Goal: Task Accomplishment & Management: Manage account settings

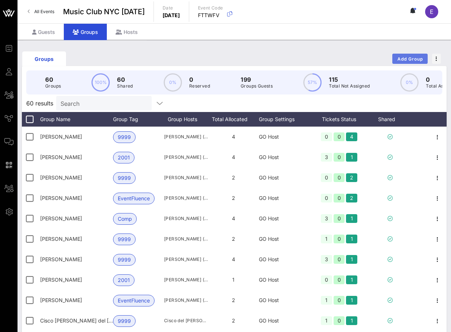
click at [399, 57] on span "Add Group" at bounding box center [410, 58] width 26 height 5
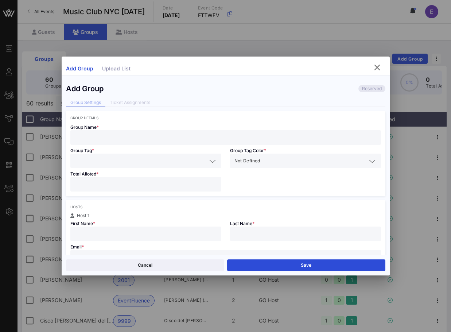
click at [128, 136] on input "text" at bounding box center [226, 137] width 302 height 9
type input "[PERSON_NAME]"
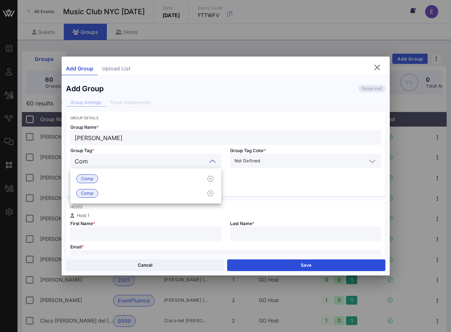
type input "Comp"
click at [112, 178] on div "Comp" at bounding box center [145, 178] width 151 height 15
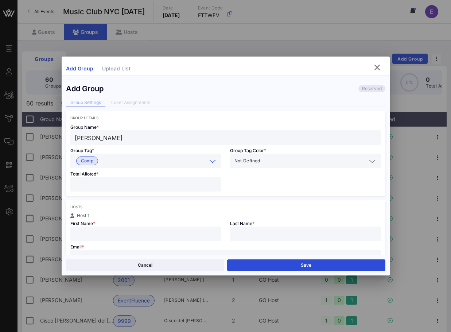
click at [108, 178] on div at bounding box center [146, 184] width 142 height 15
type input "*"
click at [98, 236] on input "text" at bounding box center [146, 233] width 142 height 9
type input "[PERSON_NAME]"
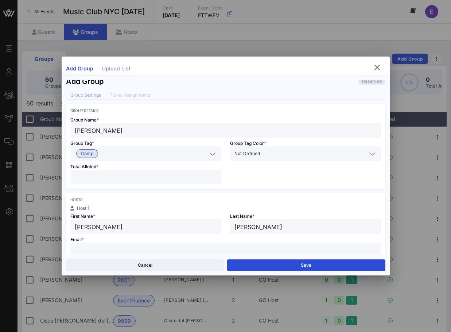
paste input "[PERSON_NAME][EMAIL_ADDRESS][PERSON_NAME][PERSON_NAME][DOMAIN_NAME]"
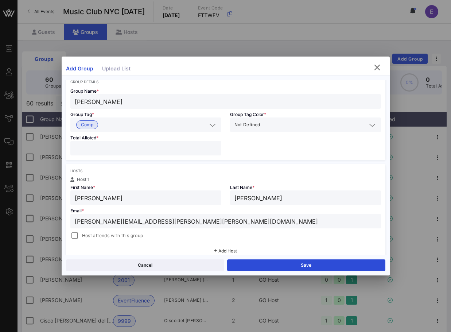
scroll to position [38, 0]
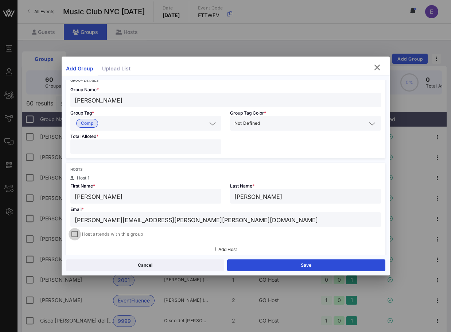
type input "[PERSON_NAME][EMAIL_ADDRESS][PERSON_NAME][PERSON_NAME][DOMAIN_NAME]"
click at [73, 234] on div at bounding box center [75, 234] width 10 height 10
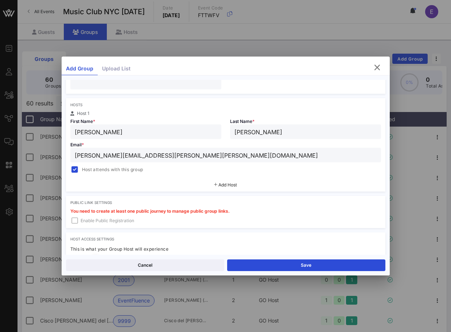
scroll to position [111, 0]
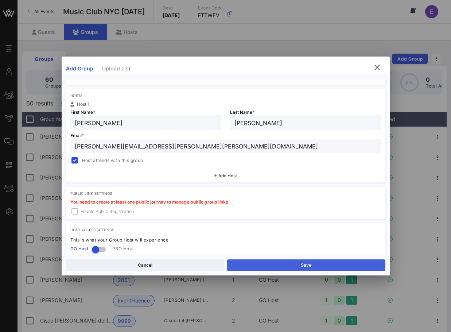
click at [248, 261] on button "Save" at bounding box center [306, 265] width 158 height 12
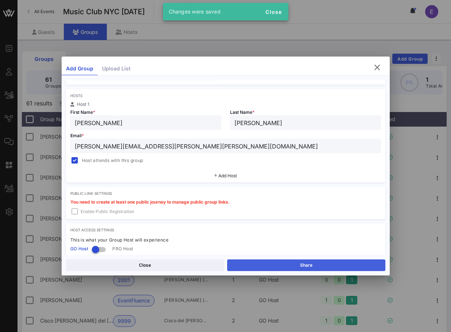
click at [248, 261] on button "Share" at bounding box center [306, 265] width 158 height 12
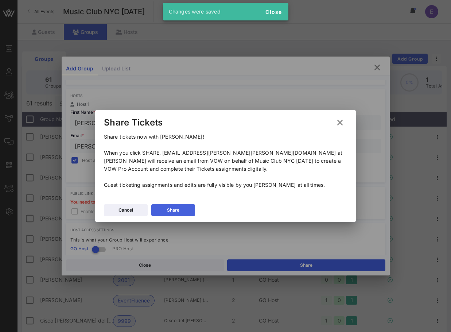
click at [190, 211] on button "Share" at bounding box center [173, 210] width 44 height 12
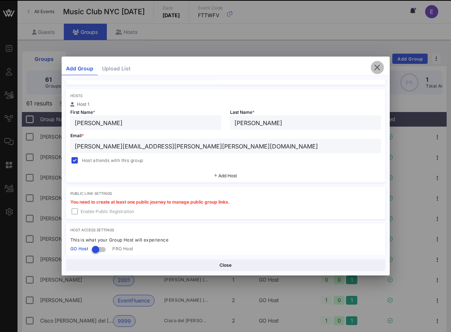
click at [375, 70] on icon "button" at bounding box center [377, 67] width 9 height 9
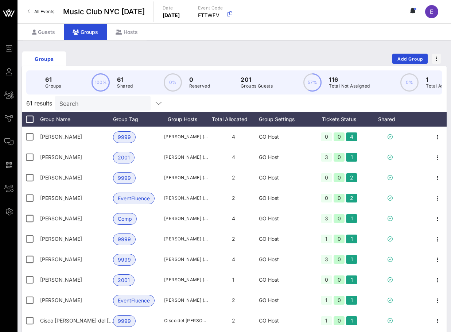
click at [47, 11] on span "All Events" at bounding box center [44, 11] width 20 height 5
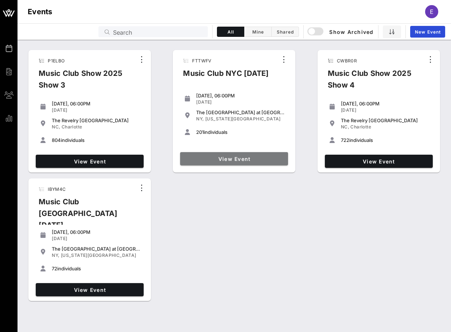
click at [252, 159] on span "View Event" at bounding box center [234, 159] width 102 height 6
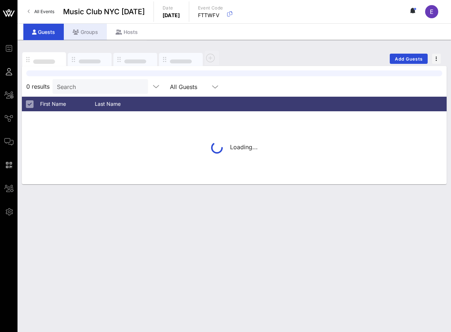
click at [92, 39] on div "Groups" at bounding box center [85, 32] width 43 height 16
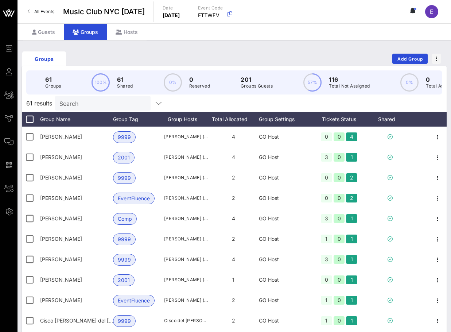
click at [87, 104] on input "Search" at bounding box center [101, 102] width 85 height 9
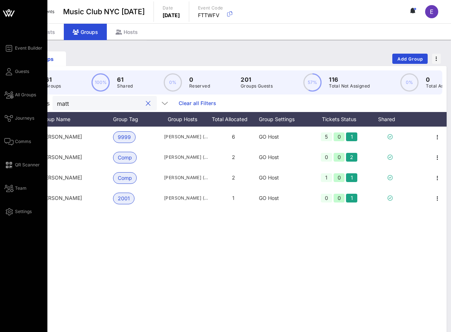
type input "matt"
click at [11, 150] on div "Event Builder Guests All Groups Journeys Comms QR Scanner Team Settings" at bounding box center [25, 130] width 43 height 172
click at [11, 141] on icon at bounding box center [8, 141] width 9 height 1
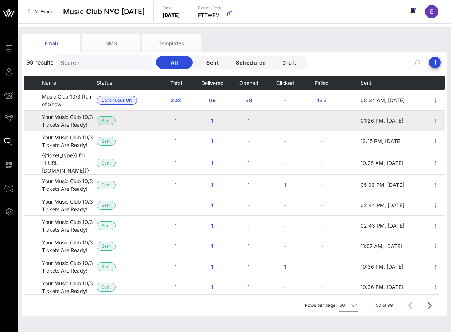
click at [65, 120] on td "Your Music Club 10/3 Tickets Are Ready!" at bounding box center [69, 120] width 55 height 20
click at [434, 119] on icon "button" at bounding box center [435, 120] width 9 height 9
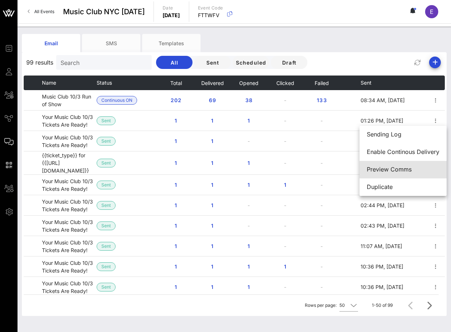
click at [415, 171] on div "Preview Comms" at bounding box center [403, 169] width 73 height 7
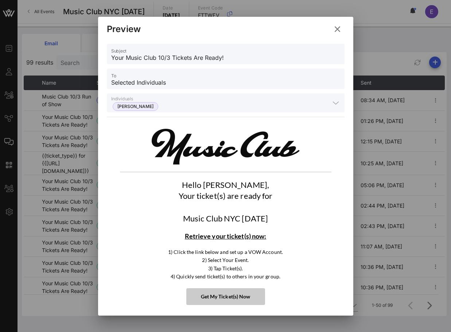
click at [338, 28] on icon at bounding box center [337, 28] width 10 height 9
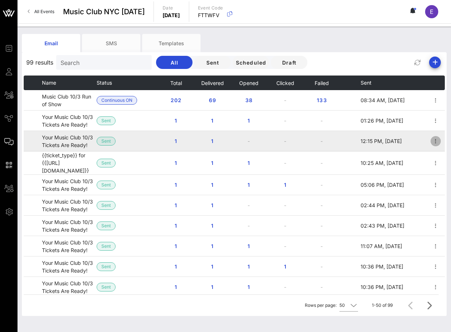
click at [437, 142] on icon "button" at bounding box center [435, 141] width 9 height 9
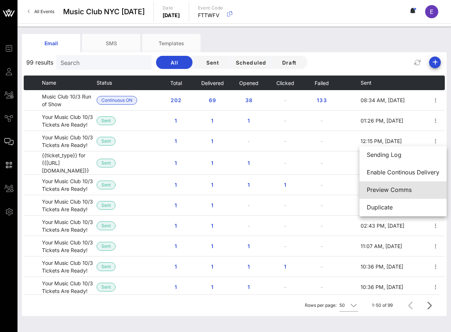
click at [412, 189] on div "Preview Comms" at bounding box center [403, 189] width 73 height 7
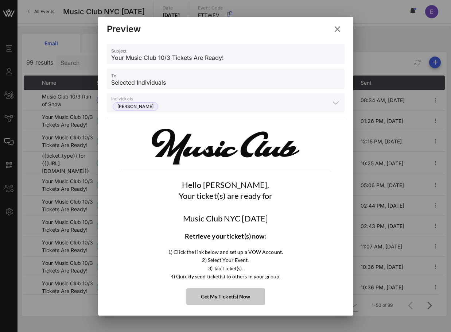
click at [340, 27] on icon at bounding box center [337, 29] width 13 height 13
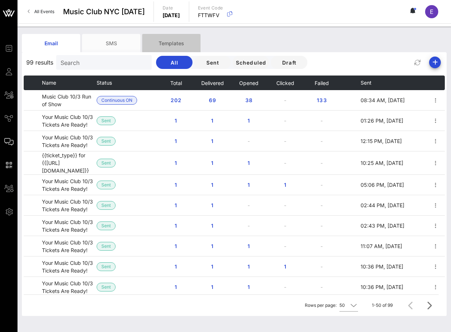
click at [196, 41] on div "Templates" at bounding box center [171, 43] width 58 height 18
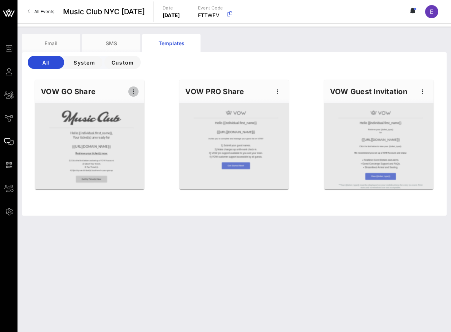
click at [131, 93] on icon "button" at bounding box center [133, 91] width 9 height 9
click at [136, 104] on div "Edit" at bounding box center [145, 104] width 18 height 6
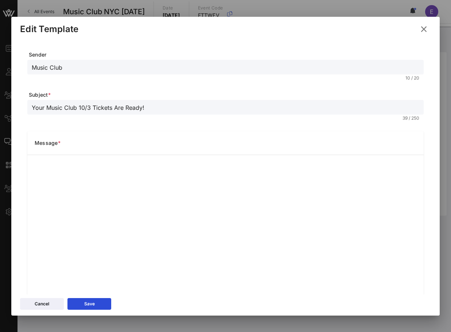
click at [431, 29] on div "Edit Template" at bounding box center [225, 28] width 428 height 23
click at [428, 29] on icon at bounding box center [424, 29] width 10 height 9
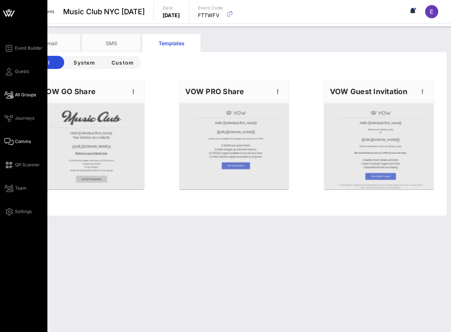
click at [18, 94] on span "All Groups" at bounding box center [25, 95] width 21 height 7
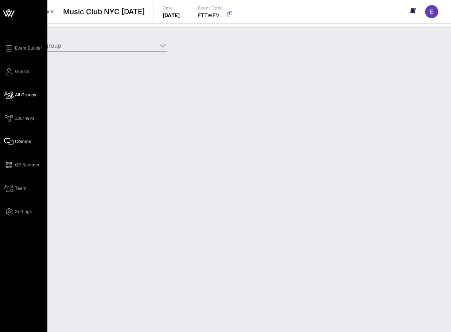
click at [23, 140] on span "Comms" at bounding box center [23, 141] width 16 height 7
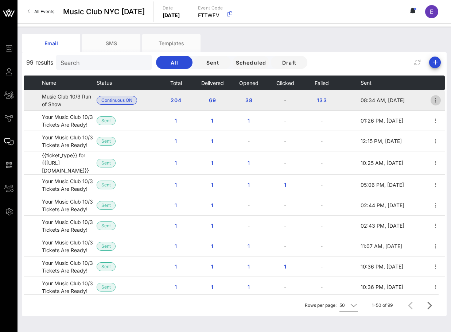
click at [433, 100] on icon "button" at bounding box center [435, 100] width 9 height 9
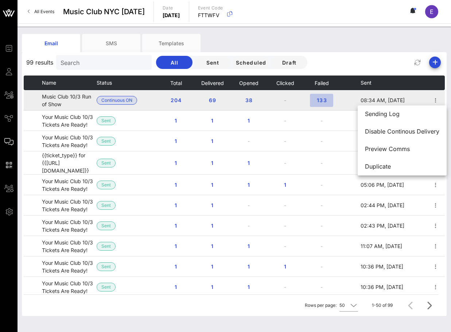
click at [312, 99] on button "133" at bounding box center [321, 100] width 23 height 13
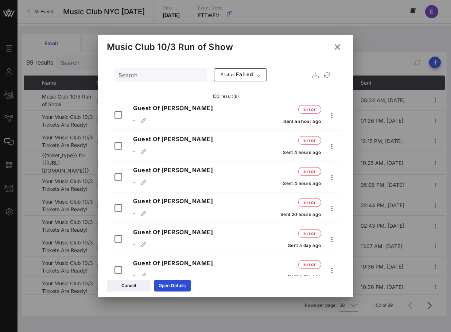
click at [340, 48] on icon at bounding box center [337, 47] width 12 height 12
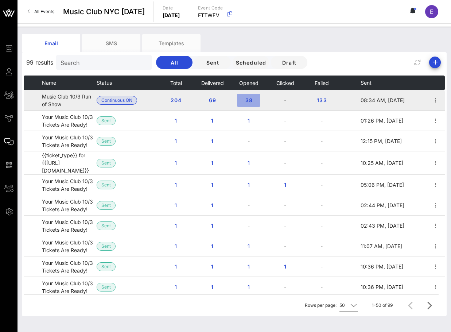
click at [247, 97] on span "38" at bounding box center [249, 100] width 12 height 6
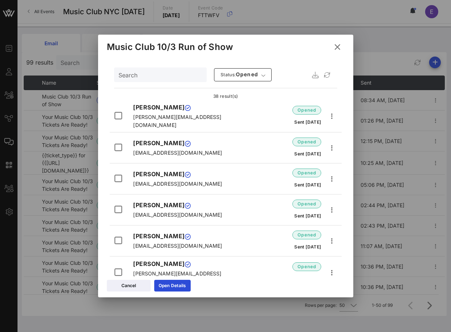
click at [169, 81] on div "Search" at bounding box center [159, 74] width 82 height 15
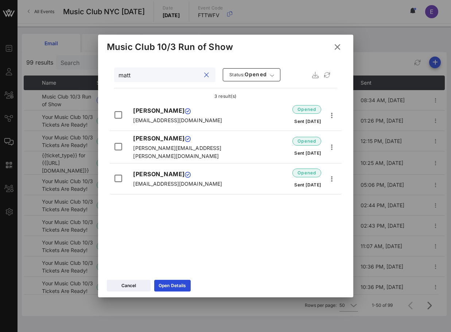
type input "matt"
click at [335, 46] on icon at bounding box center [337, 47] width 11 height 10
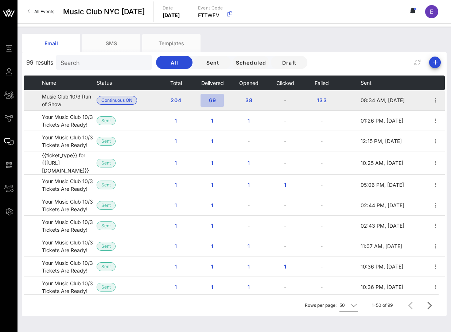
click at [212, 103] on button "69" at bounding box center [212, 100] width 23 height 13
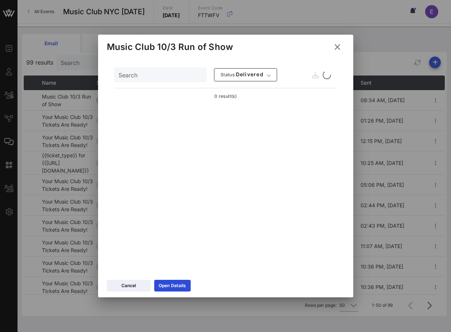
click at [153, 77] on input "Search" at bounding box center [159, 74] width 82 height 9
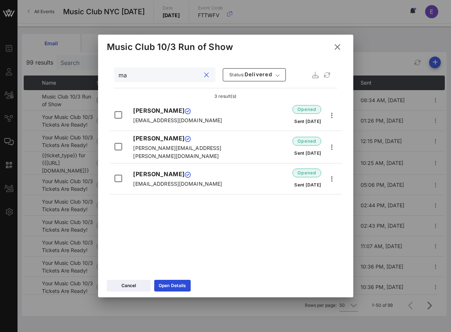
type input "m"
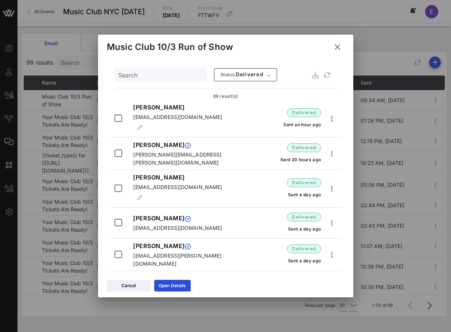
click at [335, 45] on icon at bounding box center [337, 46] width 10 height 9
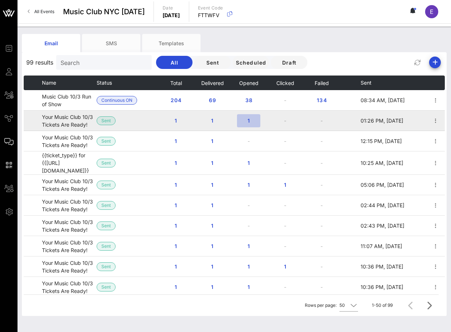
click at [252, 118] on span "1" at bounding box center [249, 120] width 12 height 6
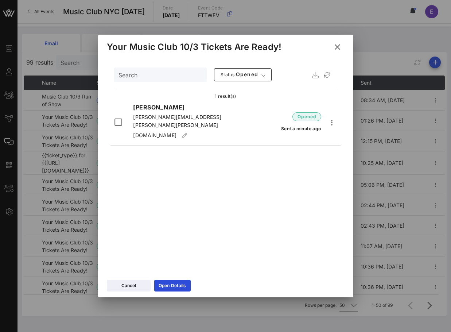
click at [339, 48] on icon at bounding box center [337, 47] width 11 height 12
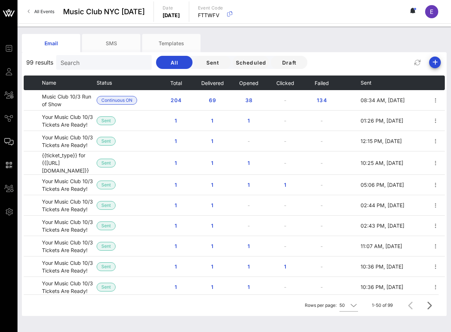
click at [40, 12] on span "All Events" at bounding box center [44, 11] width 20 height 5
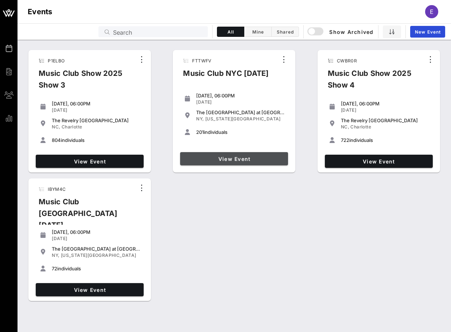
click at [223, 159] on span "View Event" at bounding box center [234, 159] width 102 height 6
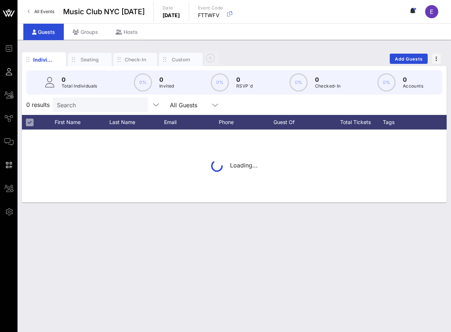
click at [85, 94] on div "0 Total Individuals 0% 0 Invited 0% 0 RSVP`d 0% 0 Checked-In 0% 0 Accounts" at bounding box center [234, 82] width 416 height 24
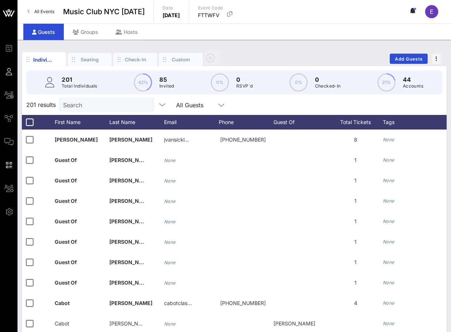
click at [85, 101] on input "Search" at bounding box center [105, 104] width 85 height 9
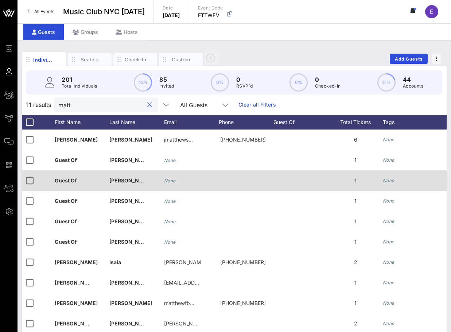
type input "matt"
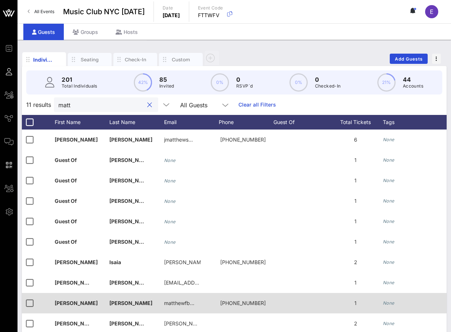
scroll to position [4, 0]
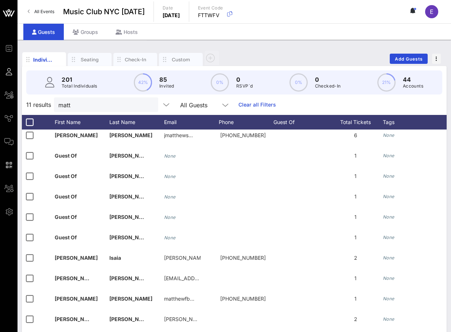
click at [413, 64] on div "Individuals Seating Check-In Custom Add Guests" at bounding box center [234, 58] width 425 height 23
click at [413, 59] on span "Add Guests" at bounding box center [408, 58] width 29 height 5
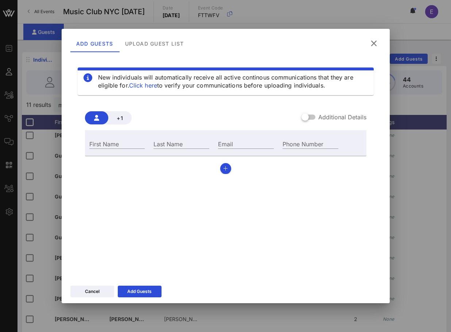
click at [373, 44] on icon at bounding box center [374, 43] width 10 height 9
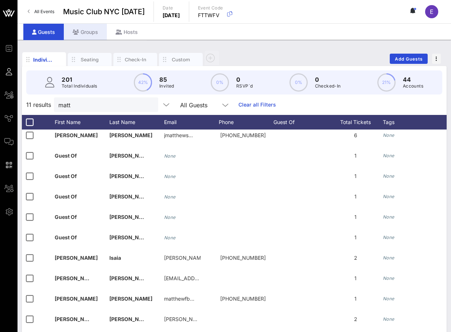
click at [96, 34] on div "Groups" at bounding box center [85, 32] width 43 height 16
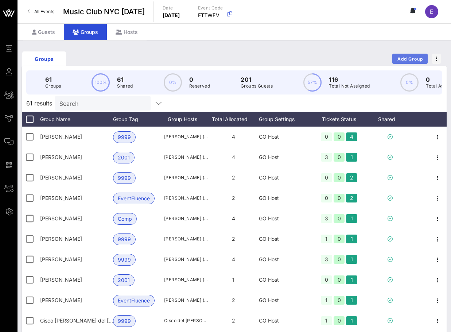
click at [416, 57] on span "Add Group" at bounding box center [410, 58] width 26 height 5
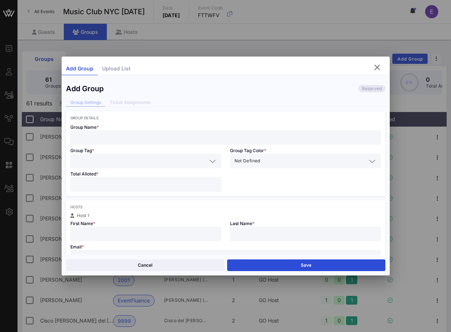
click at [271, 134] on input "text" at bounding box center [226, 137] width 302 height 9
type input "[PERSON_NAME]"
click at [170, 238] on input "text" at bounding box center [146, 233] width 142 height 9
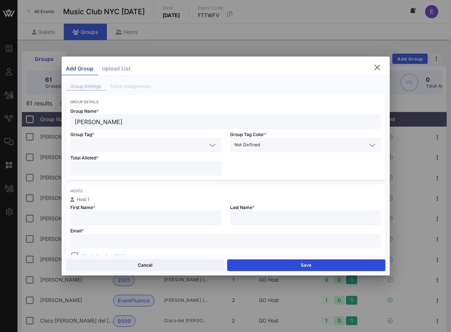
scroll to position [18, 0]
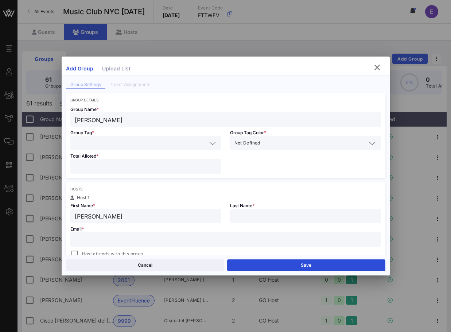
type input "[PERSON_NAME]"
paste input "[EMAIL_ADDRESS][DOMAIN_NAME]"
type input "[EMAIL_ADDRESS][DOMAIN_NAME]"
click at [92, 252] on span "Host attends with this group" at bounding box center [112, 253] width 61 height 7
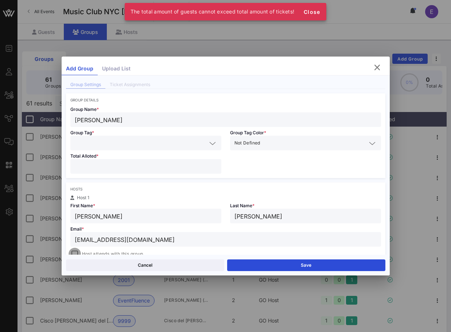
click at [77, 251] on div at bounding box center [75, 254] width 10 height 10
click at [89, 164] on input "number" at bounding box center [146, 165] width 142 height 9
type input "*"
click at [93, 141] on input "text" at bounding box center [141, 142] width 132 height 9
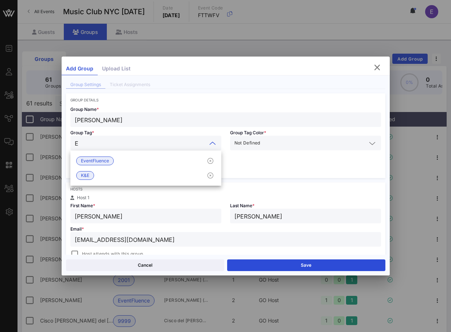
type input "Ev"
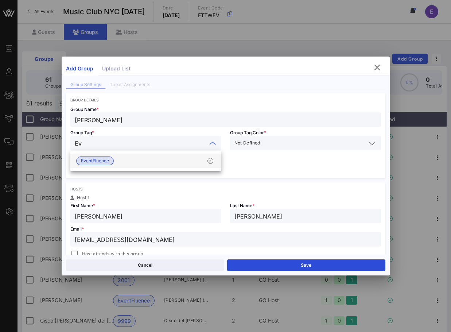
click at [87, 159] on span "EventFluence" at bounding box center [95, 161] width 28 height 8
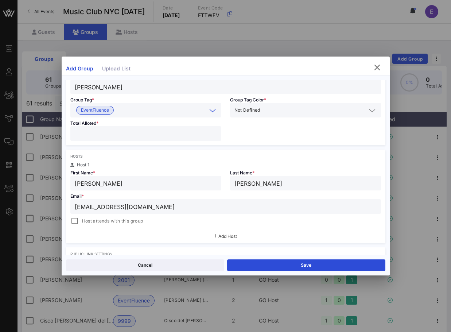
scroll to position [56, 0]
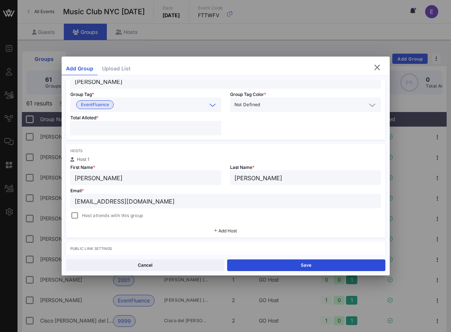
click at [77, 222] on div "Hosts Host 1 First Name * [PERSON_NAME] Last Name * [PERSON_NAME] * [EMAIL_ADDR…" at bounding box center [225, 190] width 319 height 93
click at [77, 218] on div at bounding box center [75, 215] width 10 height 10
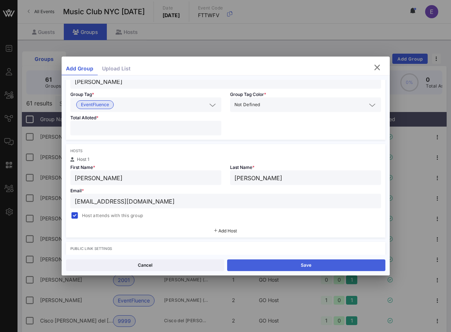
click at [269, 264] on button "Save" at bounding box center [306, 265] width 158 height 12
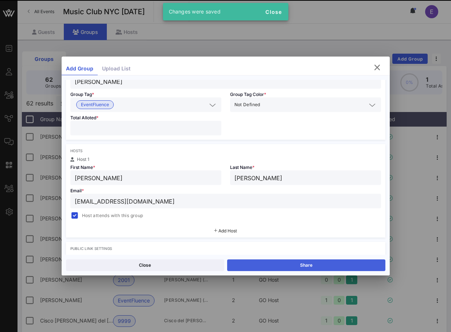
click at [269, 262] on button "Share" at bounding box center [306, 265] width 158 height 12
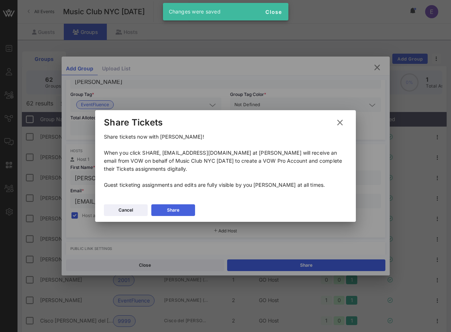
click at [190, 211] on button "Share" at bounding box center [173, 210] width 44 height 12
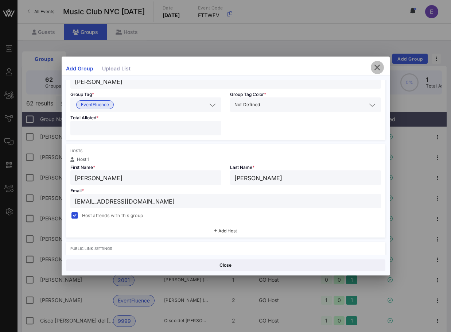
click at [376, 66] on icon "button" at bounding box center [377, 67] width 9 height 9
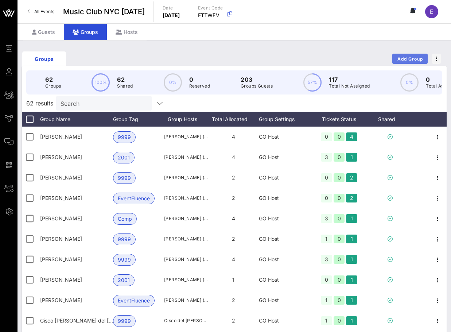
click at [398, 59] on span "Add Group" at bounding box center [410, 58] width 26 height 5
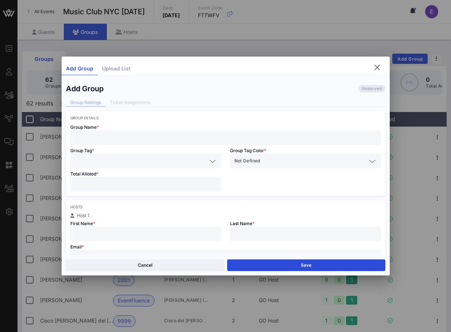
click at [178, 143] on div at bounding box center [226, 137] width 302 height 15
click at [166, 252] on div at bounding box center [226, 257] width 302 height 15
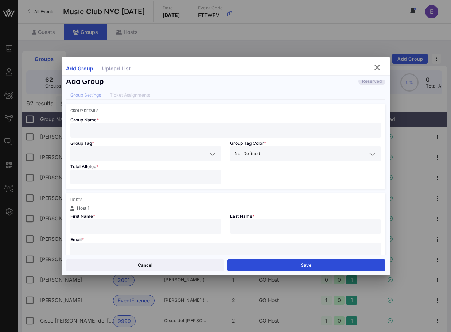
paste input "[EMAIL_ADDRESS][DOMAIN_NAME]"
type input "[EMAIL_ADDRESS][DOMAIN_NAME]"
click at [156, 223] on input "text" at bounding box center [146, 226] width 142 height 9
type input "[PERSON_NAME]"
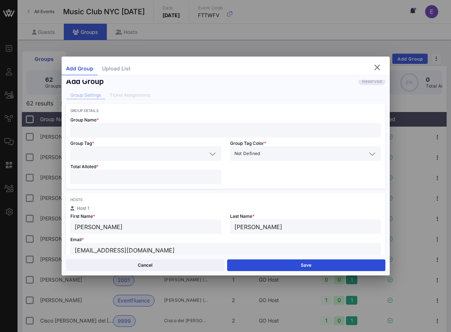
click at [161, 124] on div at bounding box center [226, 130] width 302 height 15
type input "O"
type input "[PERSON_NAME]"
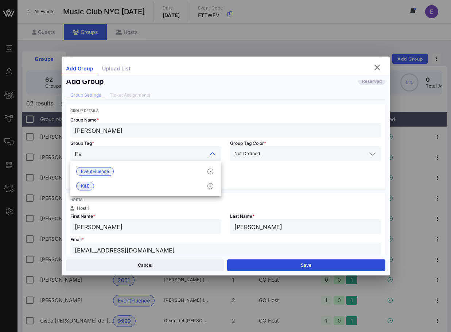
type input "Eve"
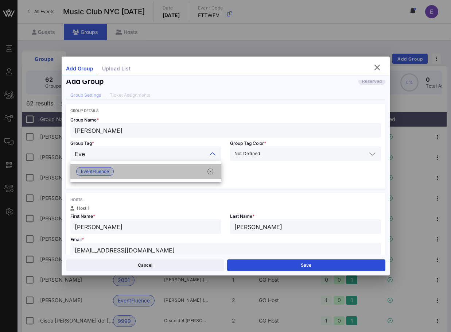
click at [108, 167] on span "EventFluence" at bounding box center [95, 171] width 38 height 9
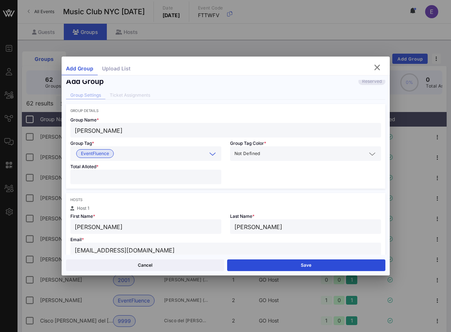
click at [106, 177] on input "number" at bounding box center [146, 176] width 142 height 9
type input "**"
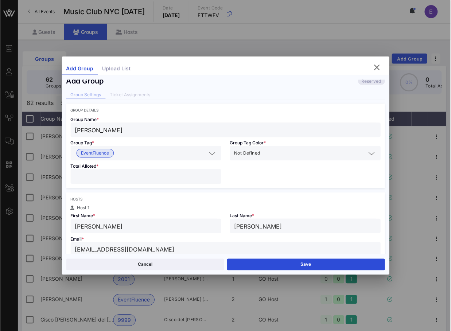
scroll to position [80, 0]
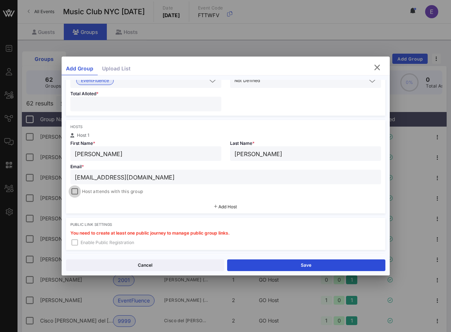
type input "*"
click at [78, 194] on div at bounding box center [75, 191] width 10 height 10
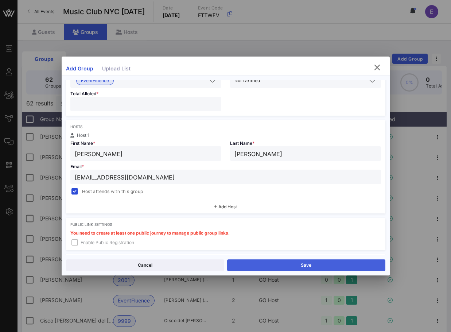
click at [254, 264] on button "Save" at bounding box center [306, 265] width 158 height 12
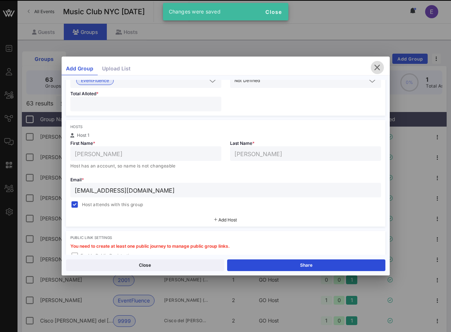
click at [378, 66] on icon "button" at bounding box center [377, 67] width 9 height 9
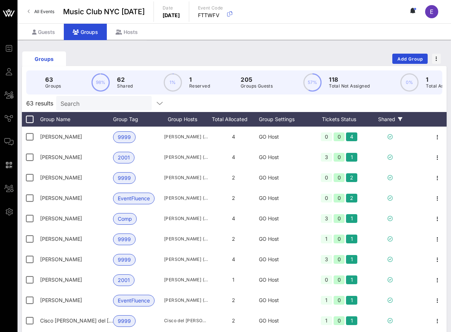
click at [393, 120] on div "Shared" at bounding box center [390, 119] width 44 height 15
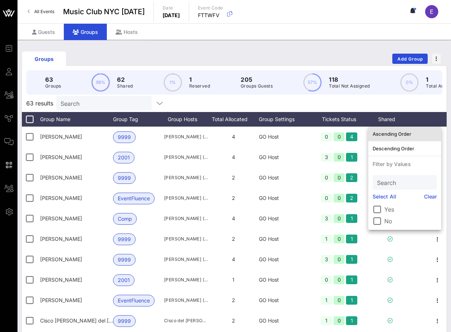
click at [393, 132] on div "Ascending Order" at bounding box center [405, 134] width 64 height 6
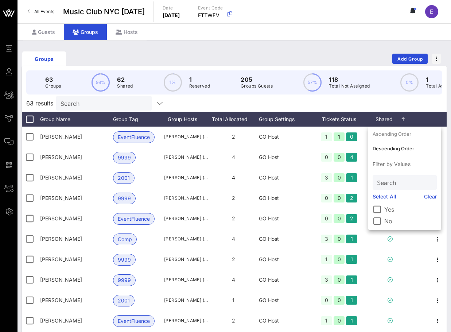
click at [375, 107] on div "63 results Search" at bounding box center [234, 102] width 425 height 17
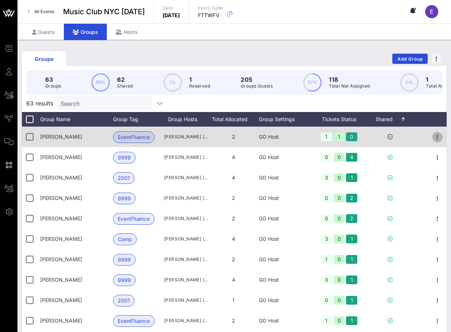
click at [439, 136] on icon "button" at bounding box center [437, 137] width 9 height 9
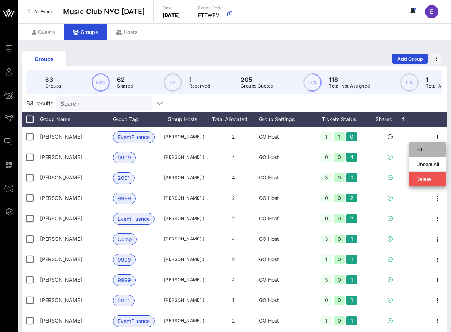
click at [429, 148] on div "Edit" at bounding box center [427, 150] width 23 height 6
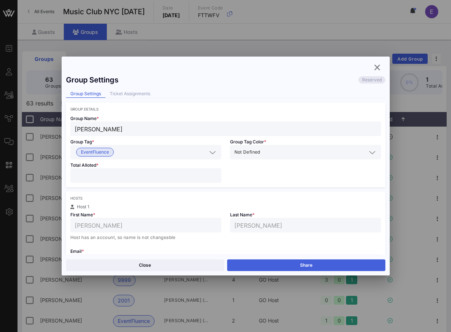
click at [276, 265] on button "Share" at bounding box center [306, 265] width 158 height 12
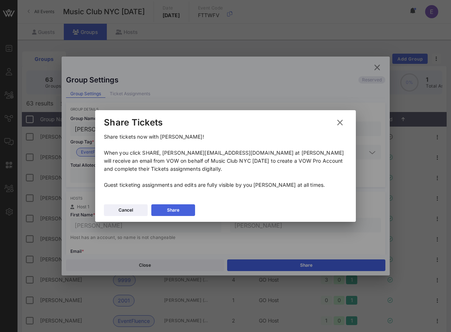
click at [191, 216] on button "Share" at bounding box center [173, 210] width 44 height 12
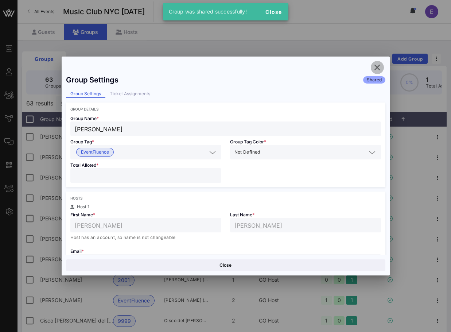
click at [376, 65] on icon "button" at bounding box center [377, 67] width 9 height 9
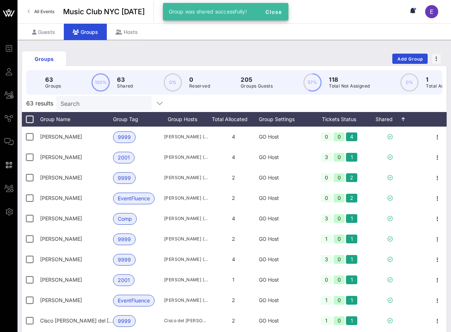
click at [47, 7] on link "All Events" at bounding box center [40, 12] width 35 height 12
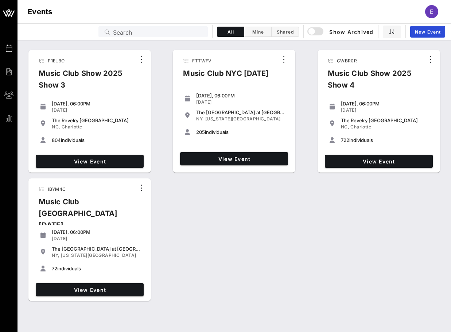
drag, startPoint x: 229, startPoint y: 135, endPoint x: 186, endPoint y: 70, distance: 77.9
click at [186, 70] on div "FTTWFV Music Club NYC [DATE] [DATE], 06:00PM [DATE] The [GEOGRAPHIC_DATA] at [G…" at bounding box center [234, 111] width 122 height 122
click at [180, 100] on div "[DATE], 06:00PM [DATE] The [GEOGRAPHIC_DATA] at [GEOGRAPHIC_DATA] [GEOGRAPHIC_D…" at bounding box center [234, 116] width 114 height 52
drag, startPoint x: 181, startPoint y: 72, endPoint x: 233, endPoint y: 136, distance: 82.4
click at [236, 136] on div "FTTWFV Music Club NYC [DATE] [DATE], 06:00PM [DATE] The [GEOGRAPHIC_DATA] at [G…" at bounding box center [234, 111] width 122 height 122
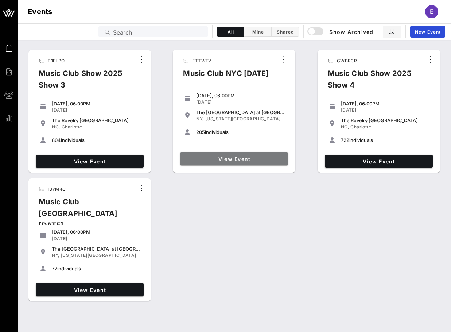
click at [232, 159] on span "View Event" at bounding box center [234, 159] width 102 height 6
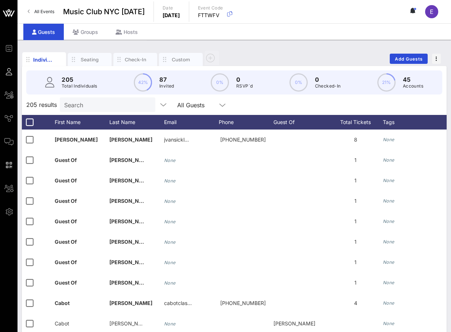
click at [45, 12] on span "All Events" at bounding box center [44, 11] width 20 height 5
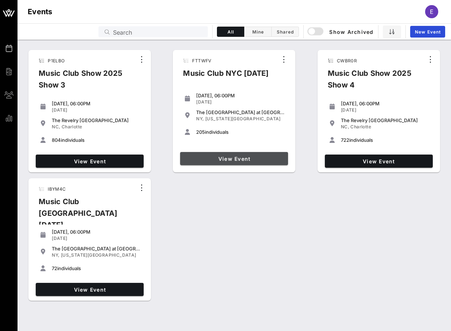
click at [190, 156] on span "View Event" at bounding box center [234, 159] width 102 height 6
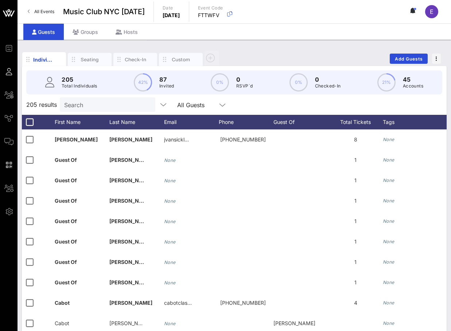
click at [96, 103] on input "Search" at bounding box center [106, 104] width 85 height 9
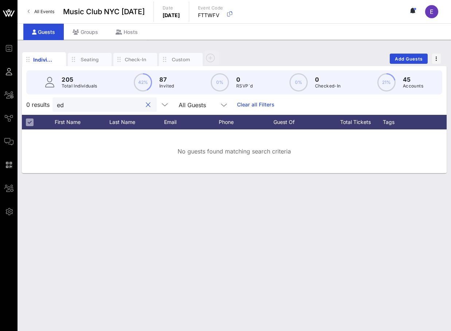
type input "e"
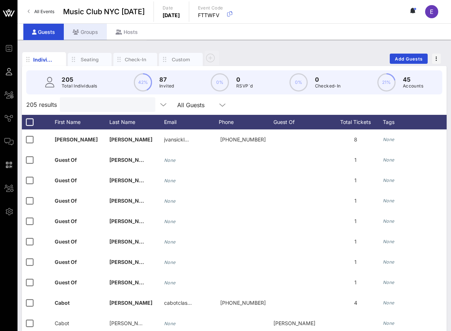
click at [93, 31] on div "Groups" at bounding box center [85, 32] width 43 height 16
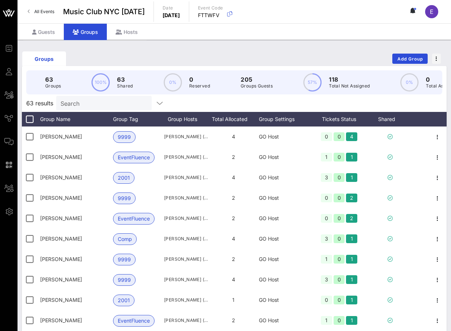
click at [90, 103] on input "Search" at bounding box center [103, 102] width 85 height 9
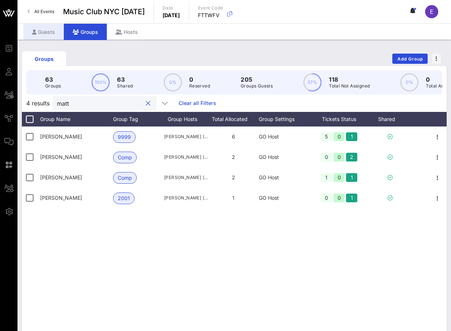
type input "matt"
click at [52, 36] on div "Guests" at bounding box center [43, 32] width 40 height 16
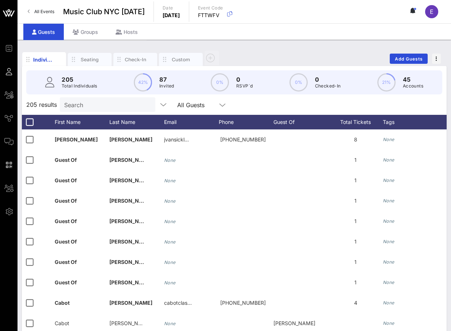
click at [76, 103] on input "Search" at bounding box center [106, 104] width 85 height 9
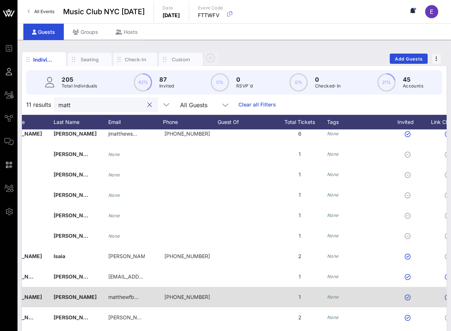
scroll to position [0, 84]
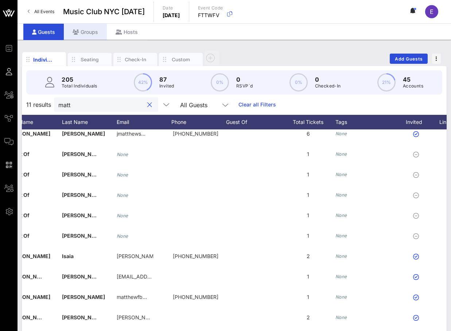
type input "matt"
click at [87, 24] on div "Groups" at bounding box center [85, 32] width 43 height 16
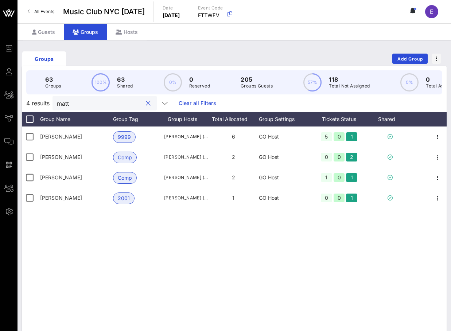
click at [99, 104] on input "matt" at bounding box center [99, 102] width 85 height 9
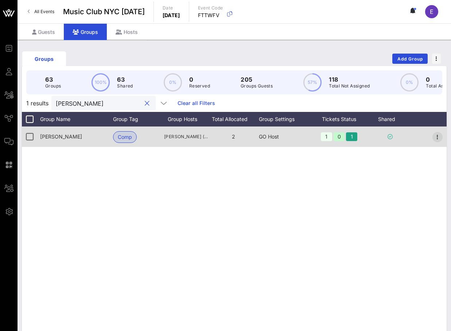
type input "[PERSON_NAME]"
click at [437, 137] on icon "button" at bounding box center [437, 137] width 9 height 9
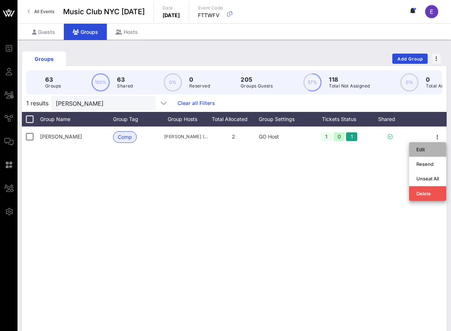
click at [425, 148] on div "Edit" at bounding box center [427, 150] width 23 height 6
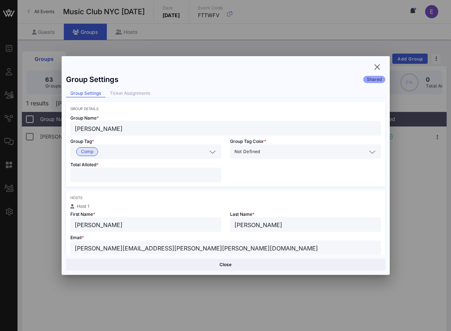
click at [152, 248] on input "[PERSON_NAME][EMAIL_ADDRESS][PERSON_NAME][PERSON_NAME][DOMAIN_NAME]" at bounding box center [226, 247] width 302 height 9
paste input "[EMAIL_ADDRESS]"
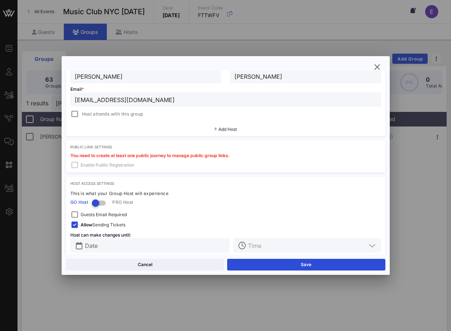
type input "[EMAIL_ADDRESS][DOMAIN_NAME]"
click at [73, 120] on div "Hosts Host 1 First Name * [PERSON_NAME] Last Name * [PERSON_NAME] Email * [EMAI…" at bounding box center [225, 89] width 319 height 93
click at [76, 118] on div at bounding box center [75, 114] width 10 height 10
click at [276, 268] on button "Save" at bounding box center [306, 265] width 158 height 12
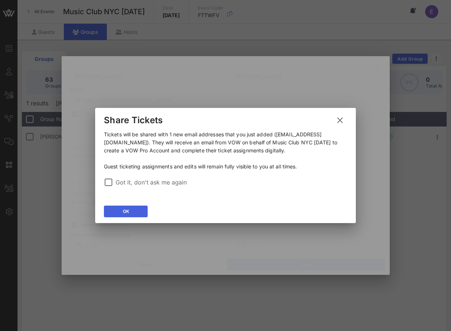
click at [137, 208] on button "OK" at bounding box center [126, 212] width 44 height 12
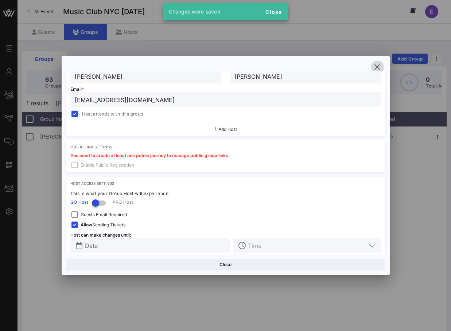
click at [378, 62] on button "button" at bounding box center [377, 67] width 13 height 13
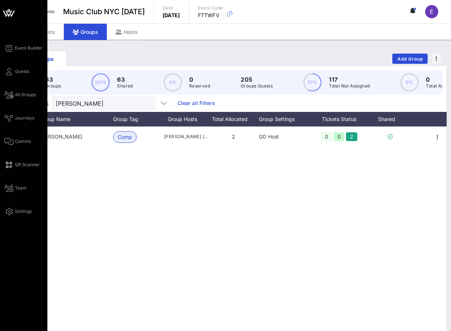
click at [18, 134] on div "Event Builder Guests All Groups Journeys Comms QR Scanner Team Settings" at bounding box center [25, 130] width 43 height 172
click at [18, 138] on link "Comms" at bounding box center [17, 141] width 27 height 9
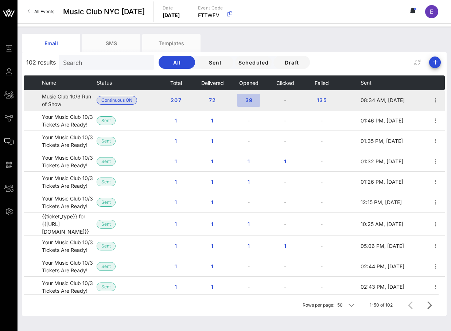
click at [243, 98] on span "39" at bounding box center [249, 100] width 12 height 6
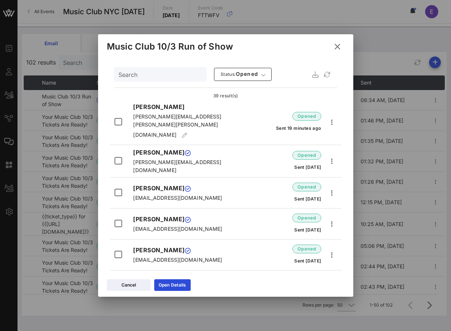
drag, startPoint x: 322, startPoint y: 124, endPoint x: 292, endPoint y: 94, distance: 43.1
click at [339, 43] on icon at bounding box center [337, 47] width 12 height 12
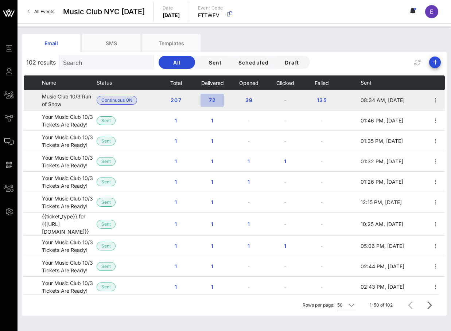
click at [207, 101] on span "72" at bounding box center [212, 100] width 12 height 6
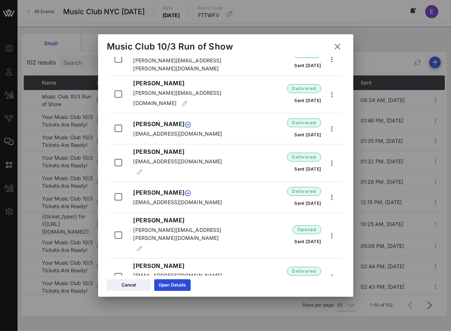
click at [333, 45] on icon at bounding box center [337, 47] width 11 height 10
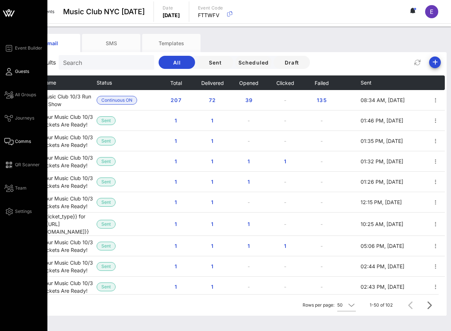
click at [15, 73] on link "Guests" at bounding box center [16, 71] width 25 height 9
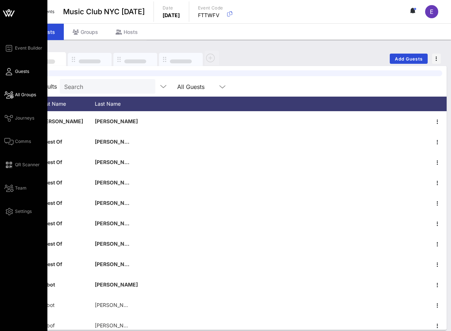
click at [14, 94] on link "All Groups" at bounding box center [20, 94] width 32 height 9
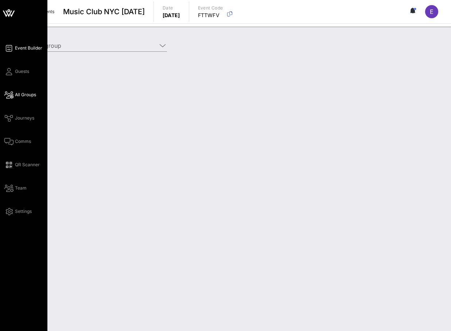
click at [9, 48] on icon at bounding box center [8, 48] width 9 height 1
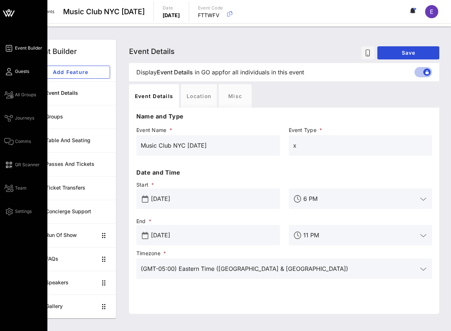
click at [9, 72] on icon at bounding box center [8, 71] width 9 height 1
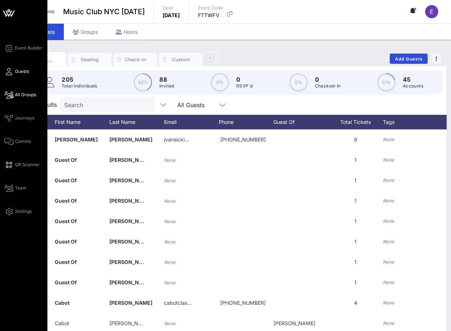
click at [9, 94] on icon at bounding box center [8, 94] width 9 height 1
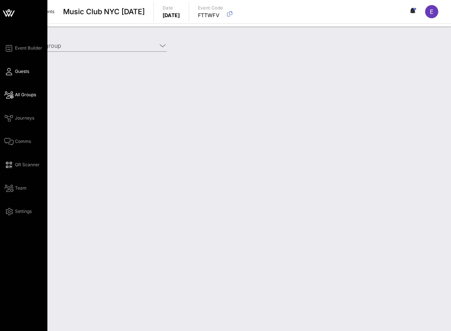
click at [16, 71] on span "Guests" at bounding box center [22, 71] width 14 height 7
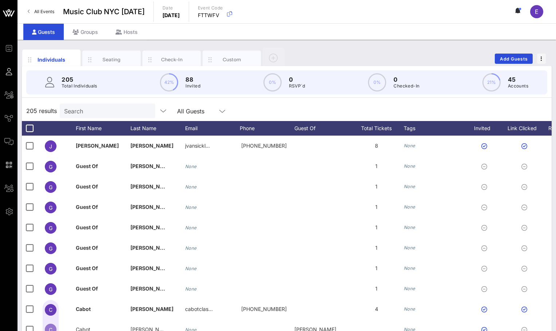
click at [451, 53] on html "Event Builder Guests All Groups Journeys Comms QR Scanner Team Settings Music C…" at bounding box center [278, 165] width 556 height 331
click at [177, 117] on div "All Guests" at bounding box center [202, 111] width 50 height 15
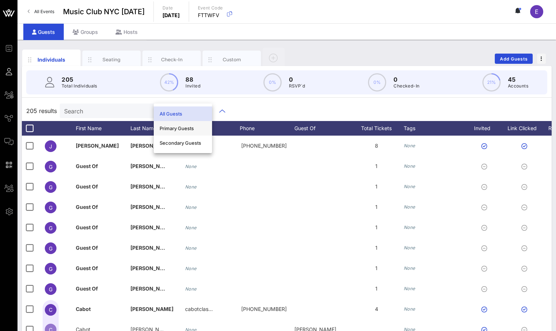
click at [168, 125] on div "Primary Guests" at bounding box center [183, 128] width 47 height 6
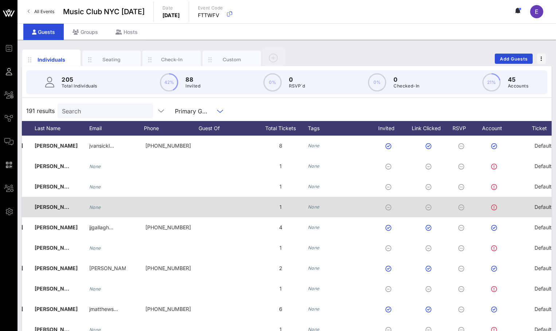
scroll to position [0, 67]
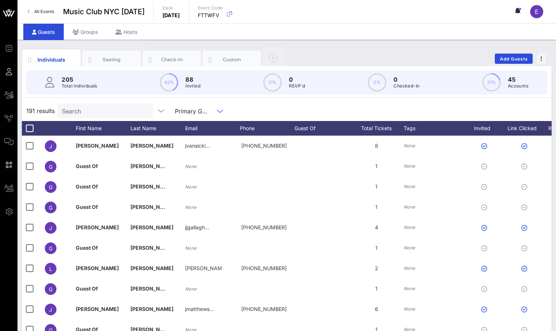
click at [192, 113] on div "Primary Guests" at bounding box center [194, 110] width 39 height 9
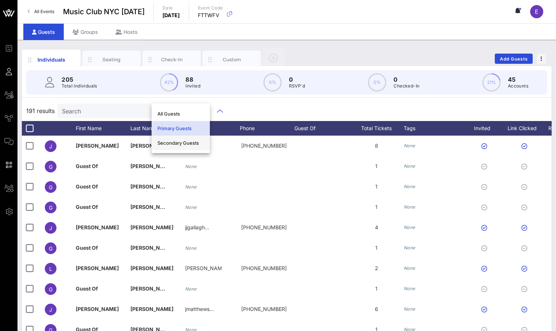
click at [186, 139] on div "Secondary Guests" at bounding box center [180, 143] width 47 height 12
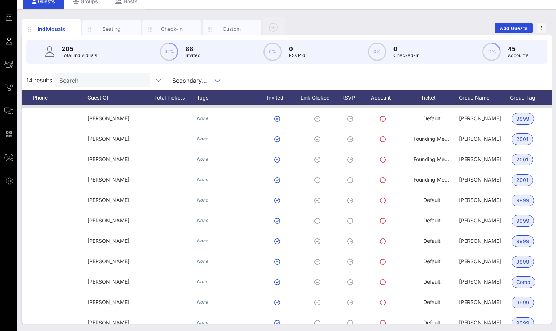
scroll to position [67, 207]
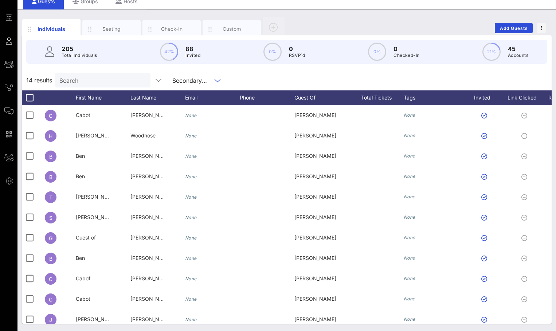
click at [172, 75] on div "Secondary Guests" at bounding box center [191, 79] width 39 height 9
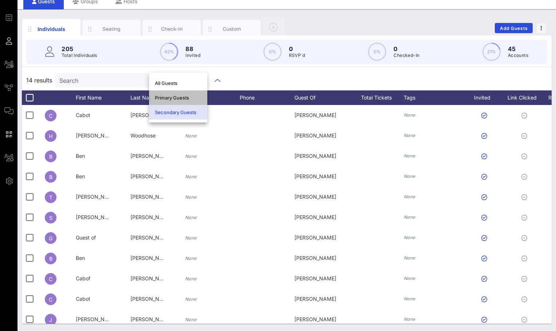
click at [172, 95] on div "Primary Guests" at bounding box center [178, 98] width 47 height 6
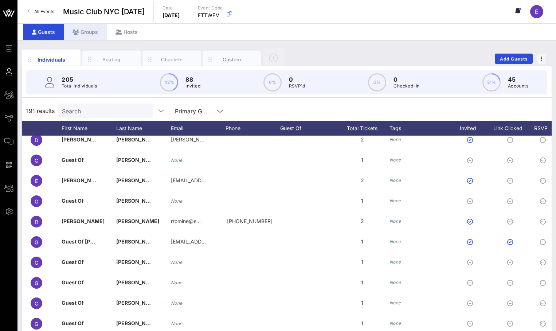
click at [90, 36] on div "Groups" at bounding box center [85, 32] width 43 height 16
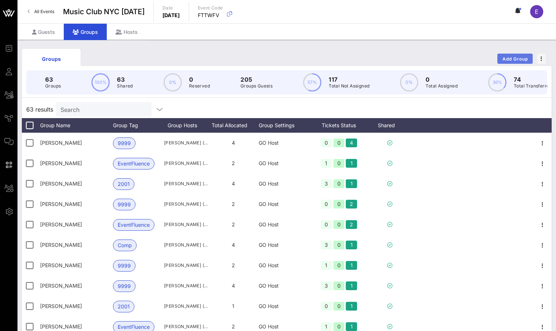
click at [451, 58] on span "Add Group" at bounding box center [515, 58] width 26 height 5
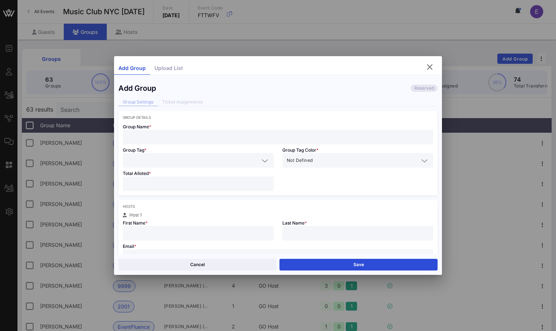
click at [269, 132] on input "text" at bounding box center [278, 136] width 302 height 9
paste input "[EMAIL_ADDRESS][DOMAIN_NAME]"
type input "[EMAIL_ADDRESS][DOMAIN_NAME]"
click at [201, 253] on input "text" at bounding box center [278, 256] width 302 height 9
paste input "[EMAIL_ADDRESS][DOMAIN_NAME]"
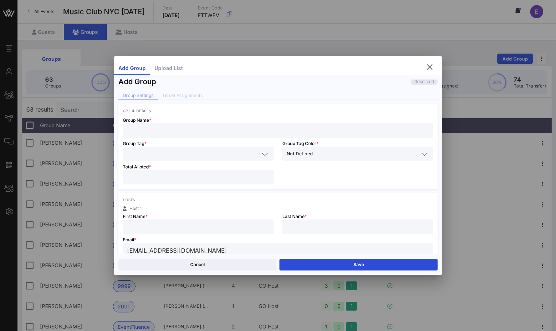
type input "[EMAIL_ADDRESS][DOMAIN_NAME]"
click at [199, 228] on input "text" at bounding box center [198, 226] width 142 height 9
type input "[PERSON_NAME]"
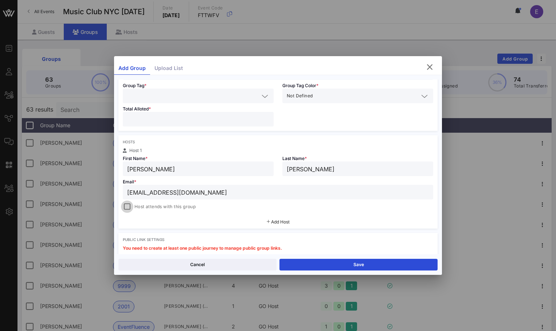
type input "[PERSON_NAME]"
click at [131, 210] on div at bounding box center [127, 207] width 10 height 10
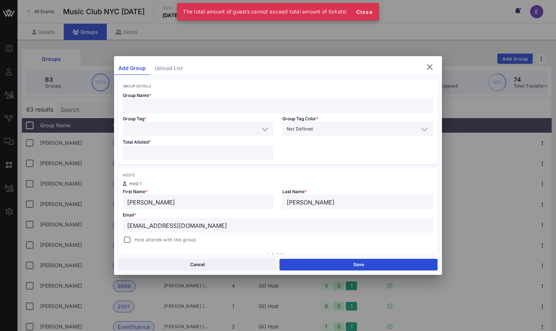
click at [143, 155] on input "number" at bounding box center [198, 152] width 142 height 9
type input "*"
click at [140, 131] on input "text" at bounding box center [193, 128] width 132 height 9
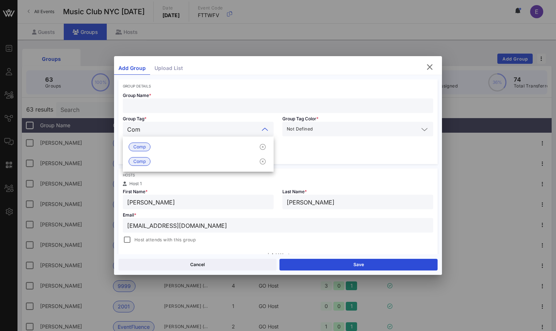
type input "Comp"
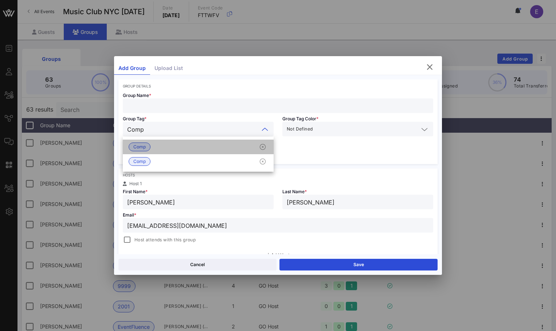
click at [143, 149] on span "Comp" at bounding box center [139, 147] width 12 height 8
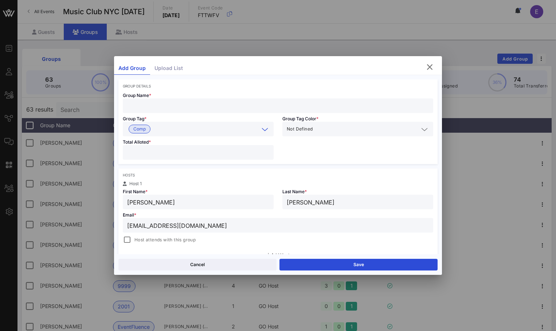
click at [149, 109] on input "text" at bounding box center [278, 105] width 302 height 9
type input "[PERSON_NAME]"
click at [128, 236] on div at bounding box center [127, 240] width 10 height 10
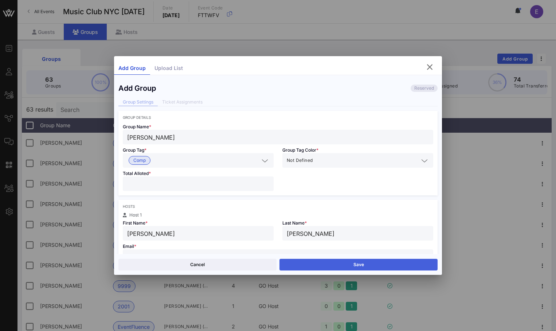
click at [302, 264] on button "Save" at bounding box center [359, 265] width 158 height 12
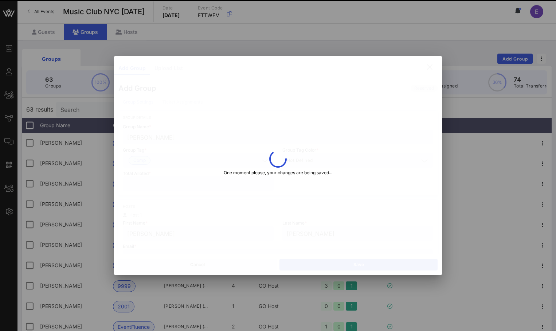
type input "[EMAIL_ADDRESS][DOMAIN_NAME]"
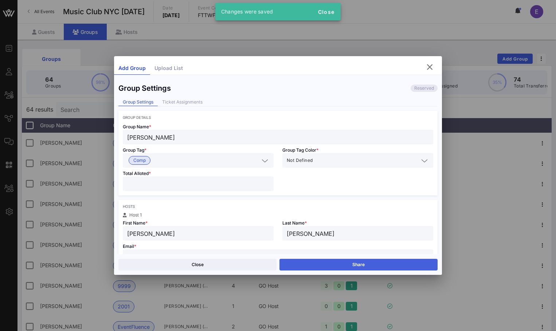
click at [305, 261] on button "Share" at bounding box center [359, 265] width 158 height 12
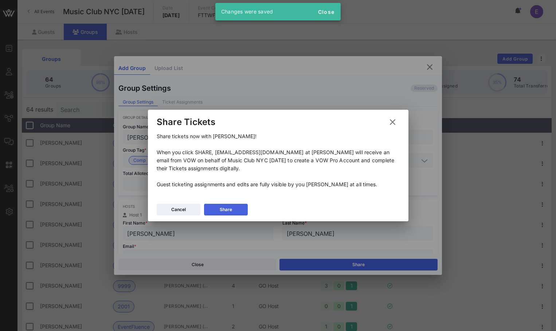
click at [242, 210] on button "Share" at bounding box center [226, 210] width 44 height 12
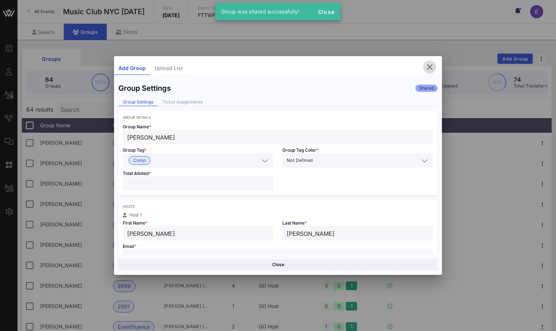
click at [429, 68] on icon "button" at bounding box center [429, 67] width 9 height 9
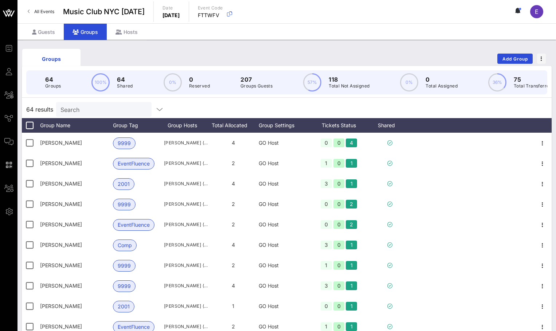
click at [50, 13] on span "All Events" at bounding box center [44, 11] width 20 height 5
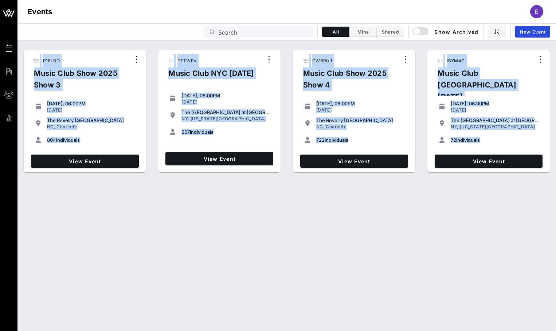
drag, startPoint x: 118, startPoint y: 40, endPoint x: 226, endPoint y: 192, distance: 186.3
click at [226, 191] on div "P1ELBO Music Club Show 2025 Show 3 [DATE], 06:00PM [DATE] The [GEOGRAPHIC_DATA]…" at bounding box center [286, 185] width 539 height 291
click at [226, 192] on div "P1ELBO Music Club Show 2025 Show 3 [DATE], 06:00PM [DATE] The [GEOGRAPHIC_DATA]…" at bounding box center [286, 185] width 539 height 291
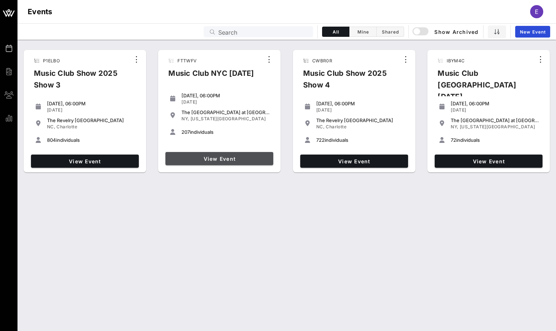
click at [226, 156] on span "View Event" at bounding box center [219, 159] width 102 height 6
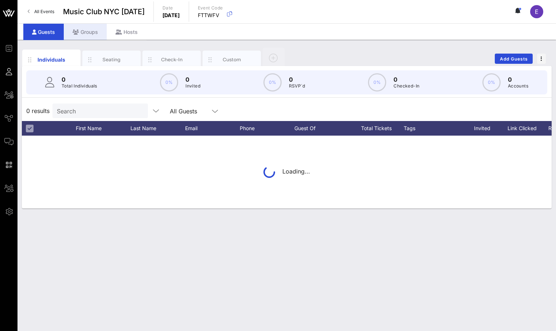
click at [78, 28] on div "Groups" at bounding box center [85, 32] width 43 height 16
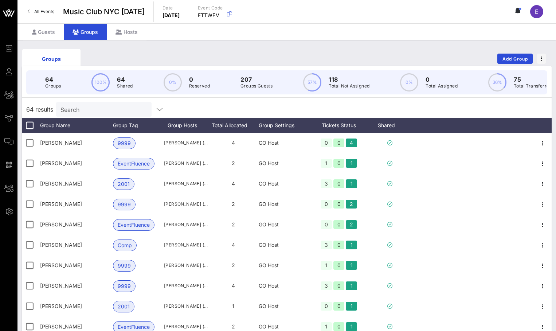
click at [97, 109] on input "Search" at bounding box center [103, 109] width 85 height 9
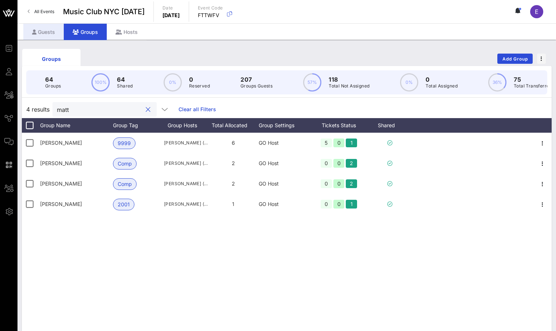
type input "matt"
click at [54, 32] on div "Guests" at bounding box center [43, 32] width 40 height 16
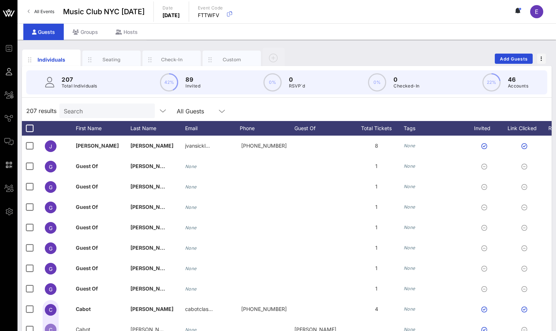
click at [94, 116] on div "Search" at bounding box center [106, 111] width 85 height 15
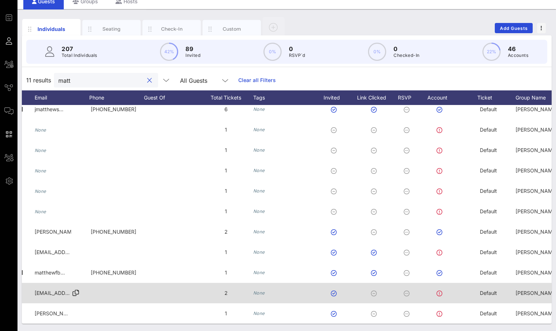
scroll to position [0, 96]
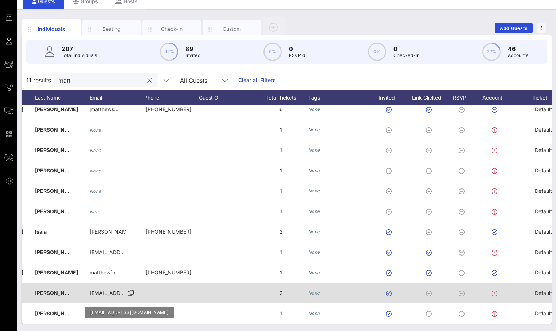
type input "matt"
click at [114, 293] on span "[EMAIL_ADDRESS][DOMAIN_NAME]" at bounding box center [134, 293] width 88 height 6
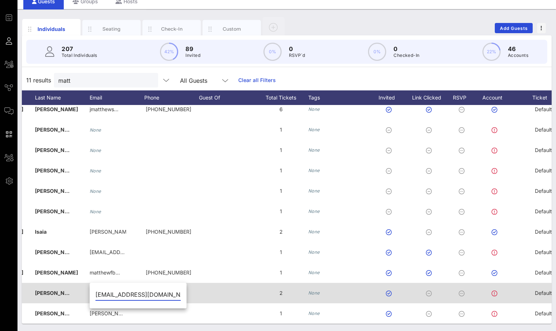
click at [114, 293] on input "[EMAIL_ADDRESS][DOMAIN_NAME]" at bounding box center [138, 295] width 85 height 12
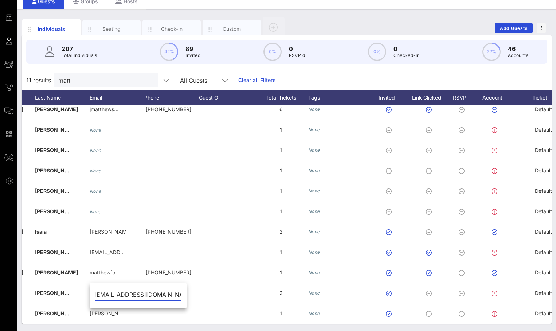
click at [128, 296] on input "[EMAIL_ADDRESS][DOMAIN_NAME]" at bounding box center [138, 295] width 85 height 12
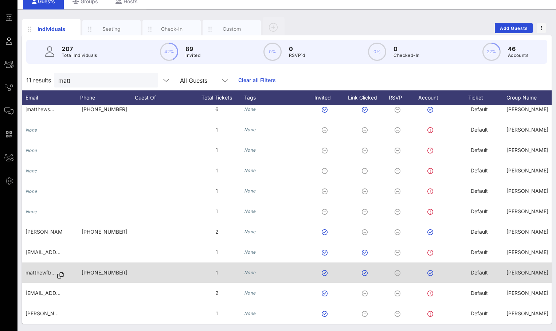
scroll to position [0, 0]
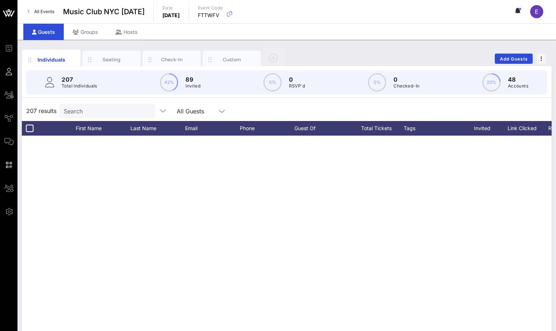
scroll to position [475, 0]
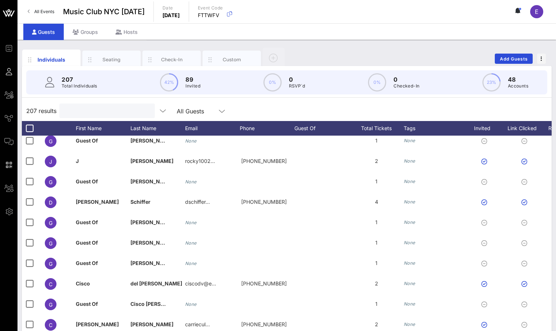
click at [110, 109] on input "text" at bounding box center [106, 110] width 85 height 9
type input "j"
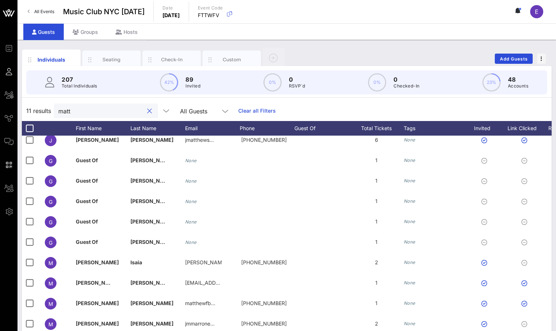
scroll to position [6, 0]
type input "matt"
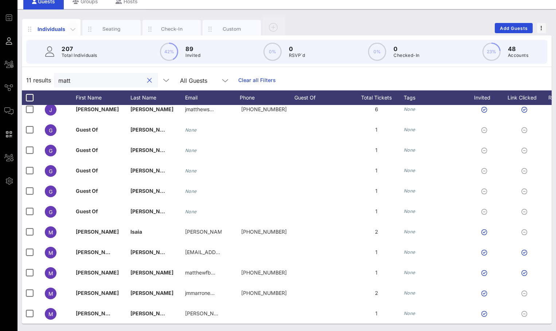
scroll to position [0, 0]
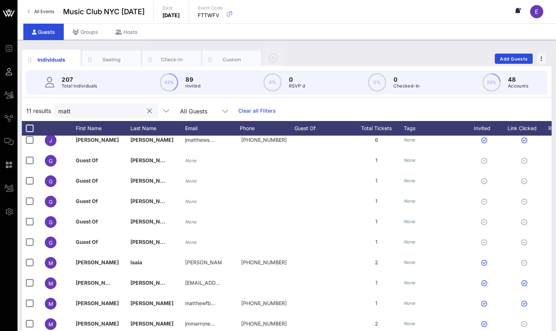
click at [35, 4] on div "All Events Music Club NYC 10/3/25 Date Friday, Oct. 03, 2025 Event Code FTTWFV E" at bounding box center [286, 11] width 539 height 23
click at [35, 7] on link "All Events" at bounding box center [40, 12] width 35 height 12
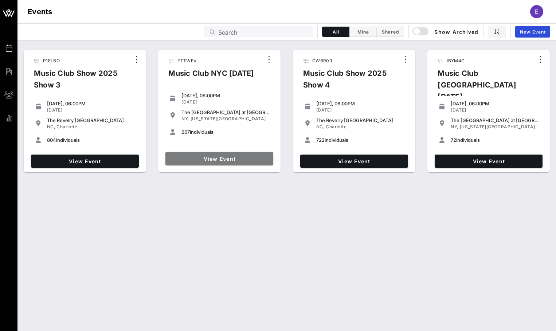
click at [227, 157] on span "View Event" at bounding box center [219, 159] width 102 height 6
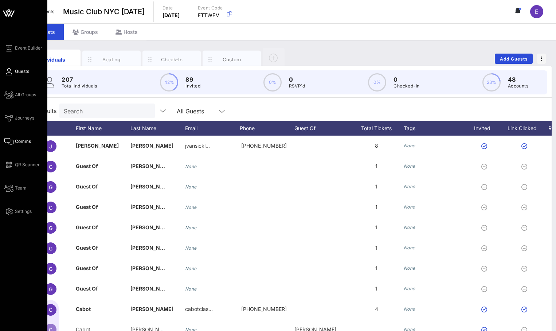
click at [13, 137] on link "Comms" at bounding box center [17, 141] width 27 height 9
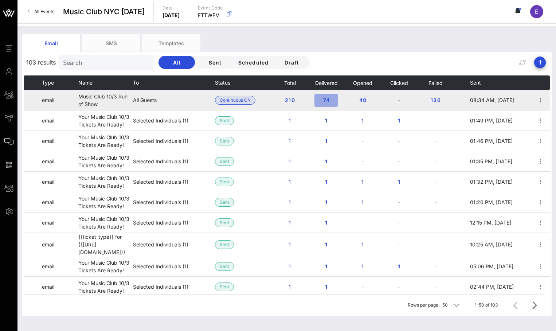
click at [330, 103] on button "74" at bounding box center [326, 100] width 23 height 13
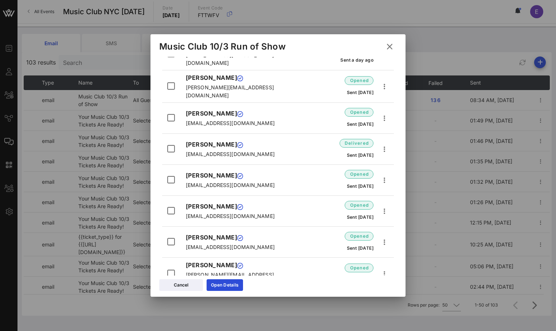
scroll to position [369, 0]
click at [389, 45] on icon at bounding box center [390, 46] width 10 height 9
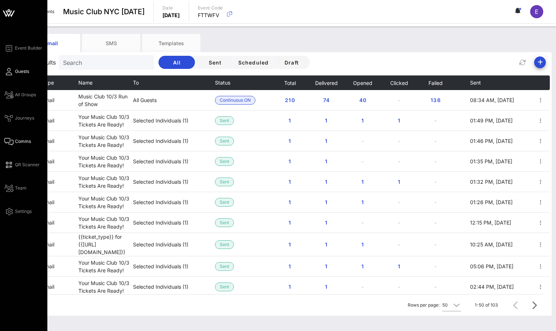
click at [12, 72] on icon at bounding box center [8, 71] width 9 height 1
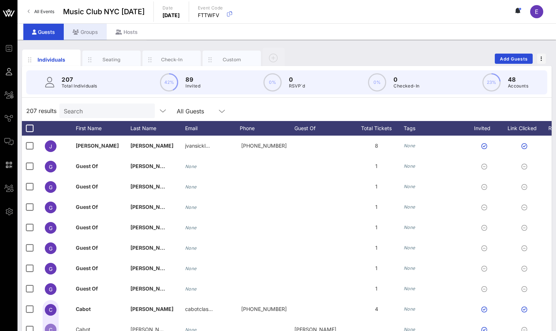
click at [96, 31] on div "Groups" at bounding box center [85, 32] width 43 height 16
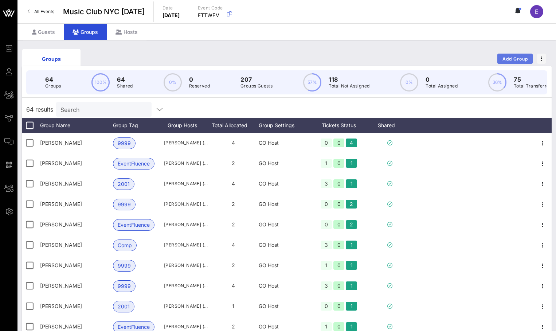
click at [501, 62] on button "Add Group" at bounding box center [515, 59] width 35 height 10
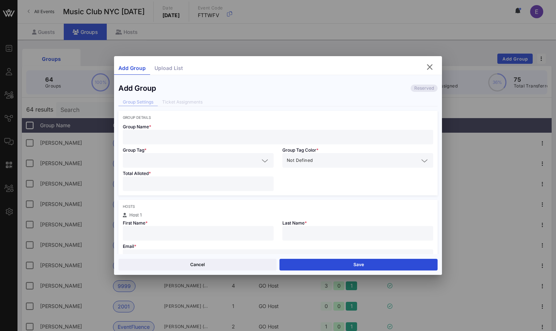
click at [226, 133] on input "text" at bounding box center [278, 136] width 302 height 9
type input "Sarah DeLucia"
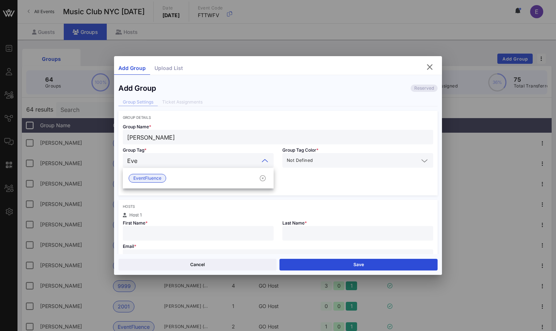
type input "Even"
click at [191, 175] on div "EventFluence" at bounding box center [198, 178] width 151 height 15
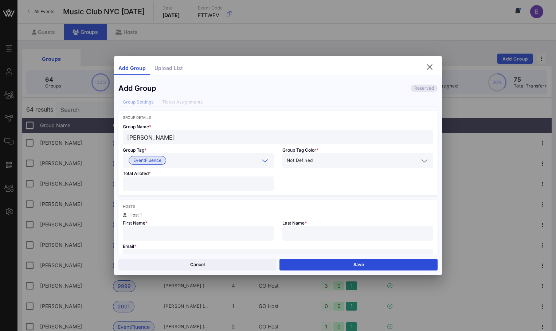
click at [168, 177] on div at bounding box center [198, 183] width 142 height 15
type input "*"
type input "Sarah"
type input "DeLucia"
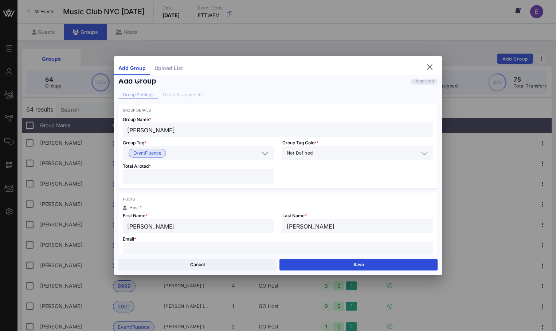
paste input "Sarah.DeLucia@kkr.com"
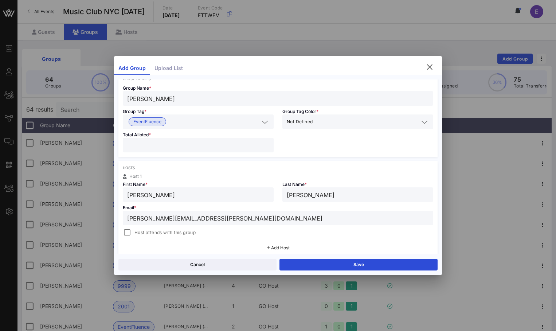
click at [135, 232] on span "Host attends with this group" at bounding box center [165, 232] width 61 height 7
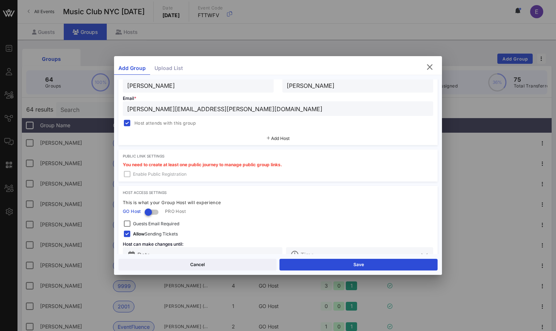
scroll to position [167, 0]
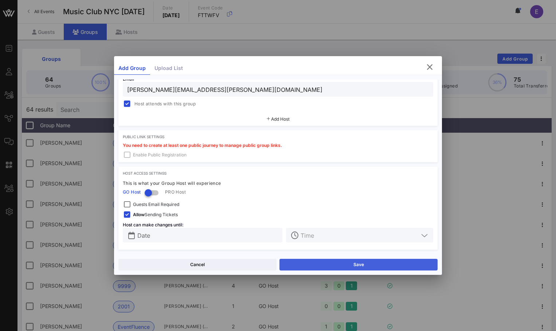
click at [286, 259] on button "Save" at bounding box center [359, 265] width 158 height 12
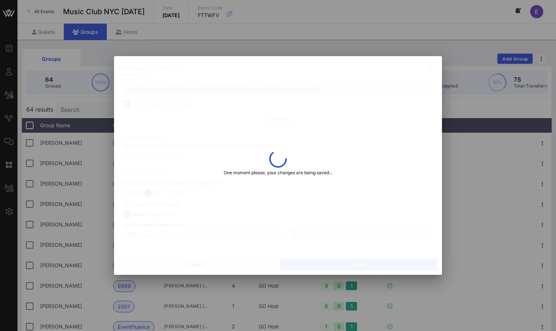
type input "sarah.delucia@kkr.com"
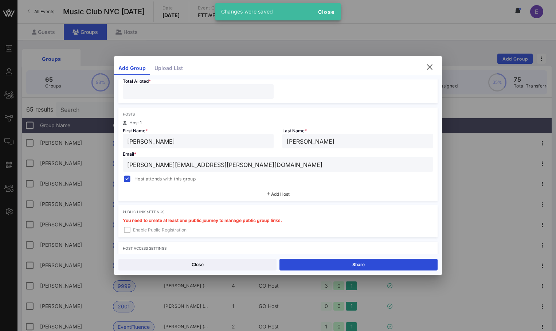
scroll to position [0, 0]
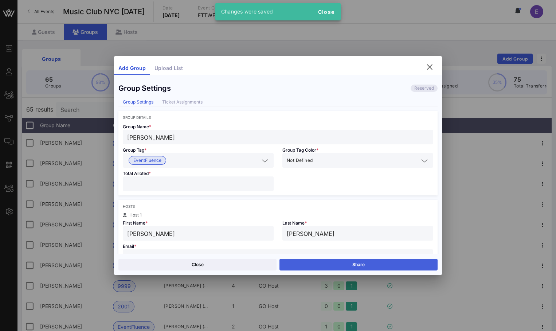
click at [309, 265] on button "Share" at bounding box center [359, 265] width 158 height 12
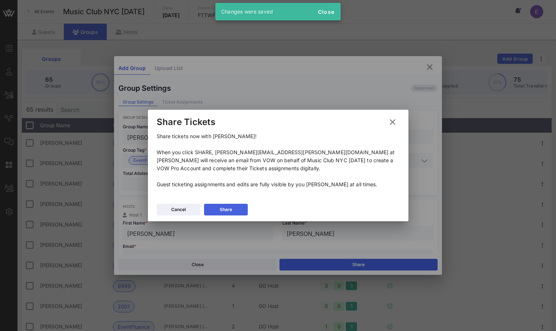
click at [229, 210] on button "Share" at bounding box center [226, 210] width 44 height 12
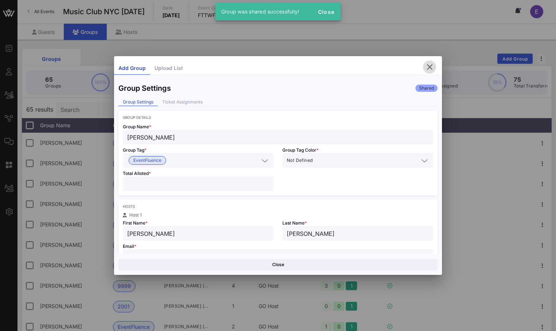
click at [427, 65] on icon "button" at bounding box center [429, 67] width 9 height 9
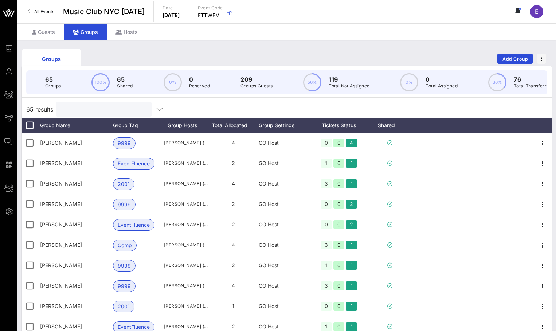
click at [100, 109] on input "text" at bounding box center [103, 109] width 85 height 9
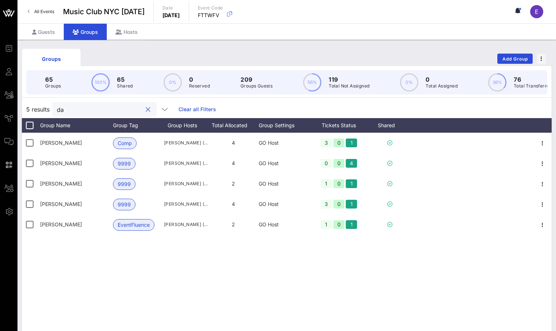
type input "d"
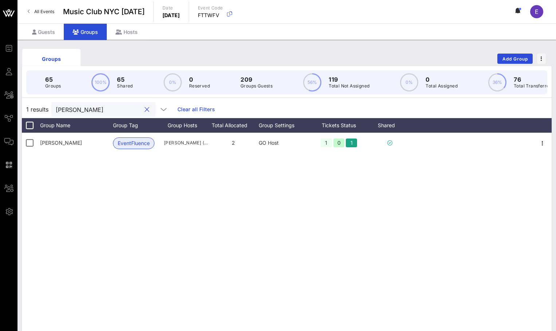
scroll to position [7, 0]
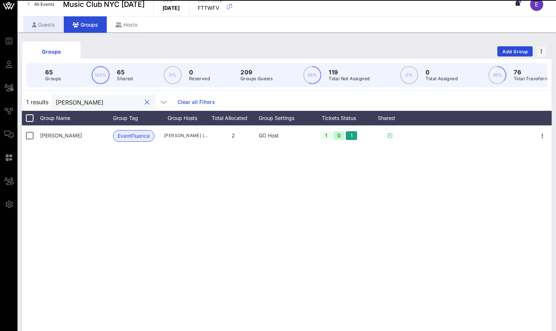
type input "sarah"
click at [51, 28] on div "Guests" at bounding box center [43, 24] width 40 height 16
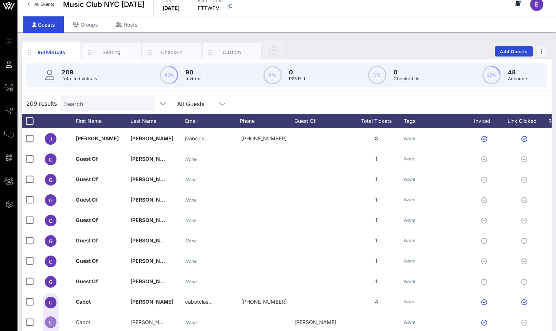
click at [88, 104] on input "Search" at bounding box center [106, 103] width 85 height 9
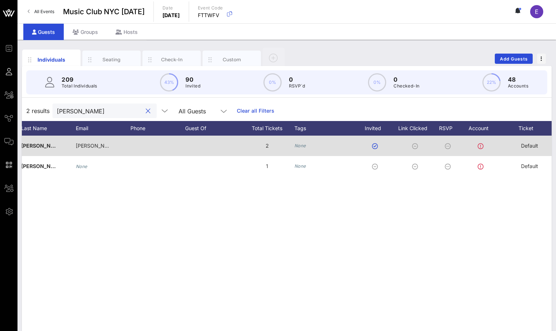
scroll to position [0, 12]
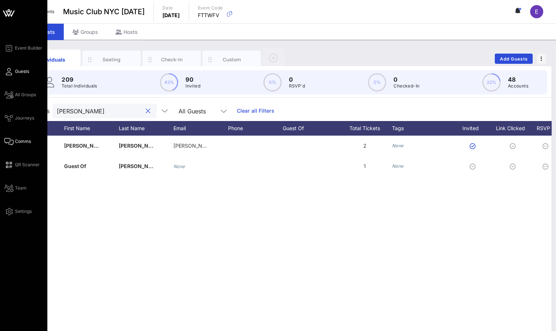
type input "sara"
click at [13, 137] on link "Comms" at bounding box center [17, 141] width 27 height 9
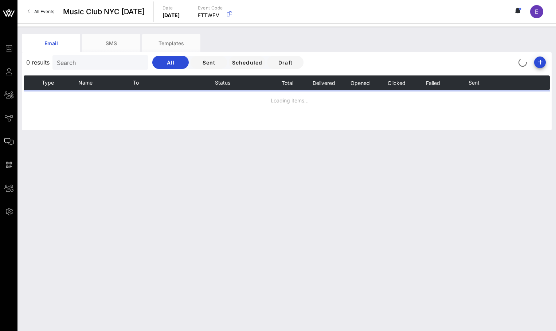
click at [102, 64] on input "Search" at bounding box center [99, 62] width 85 height 9
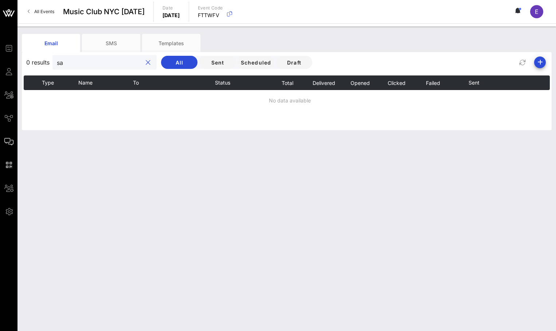
type input "s"
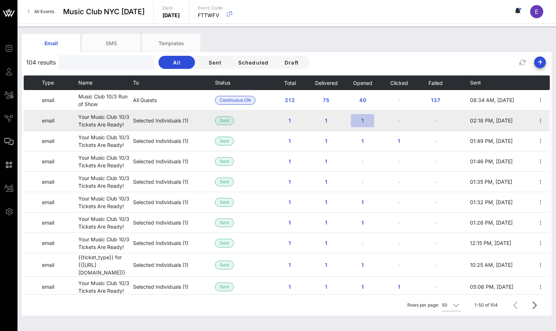
click at [363, 120] on span "1" at bounding box center [363, 120] width 12 height 6
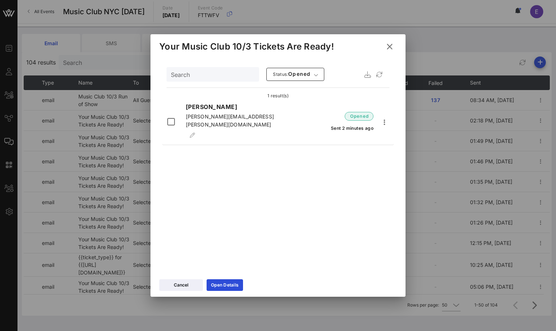
click at [390, 44] on icon at bounding box center [390, 46] width 10 height 9
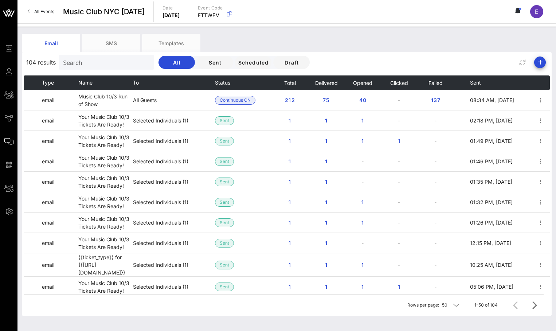
click at [123, 59] on input "Search" at bounding box center [105, 62] width 85 height 9
paste input "[PERSON_NAME]"
type input "[PERSON_NAME]"
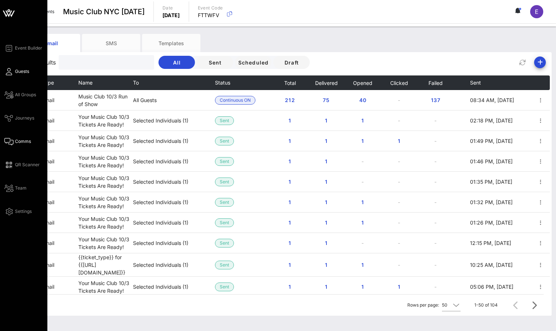
click at [15, 69] on link "Guests" at bounding box center [16, 71] width 25 height 9
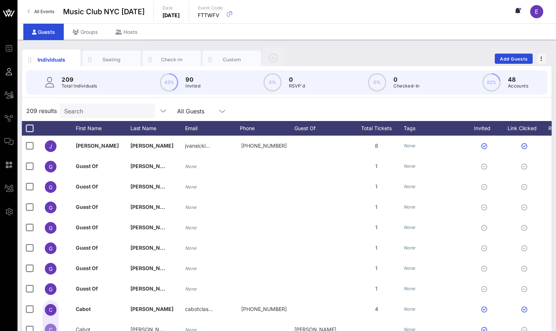
click at [84, 85] on p "Total Individuals" at bounding box center [80, 85] width 36 height 7
click at [84, 112] on input "text" at bounding box center [106, 110] width 85 height 9
paste input "[PERSON_NAME]"
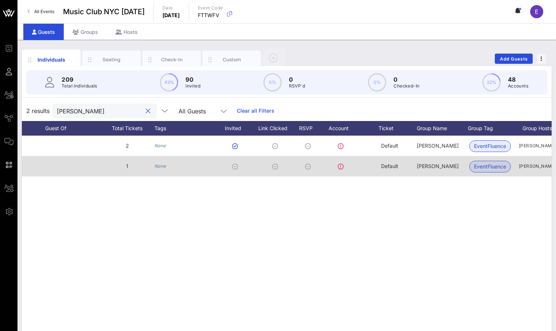
scroll to position [0, 279]
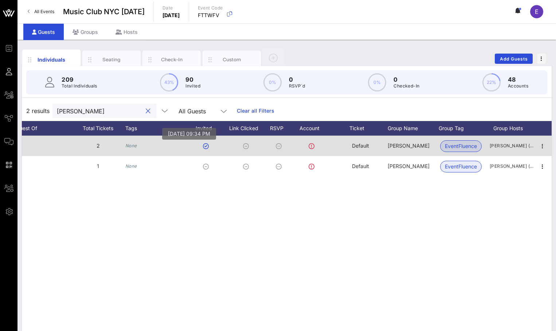
type input "[PERSON_NAME]"
click at [204, 146] on button "button" at bounding box center [206, 146] width 6 height 6
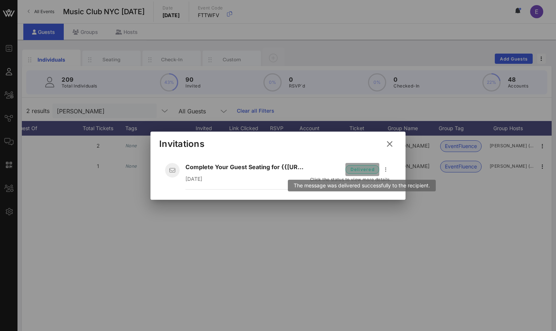
click at [367, 170] on span "delivered" at bounding box center [362, 169] width 24 height 7
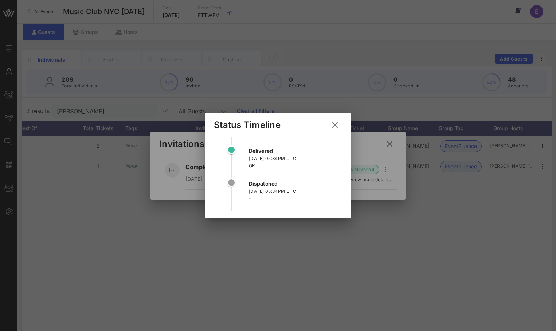
click at [334, 156] on div "09/22/2025, 05:34PM UTC" at bounding box center [295, 158] width 93 height 7
click at [334, 122] on icon at bounding box center [335, 125] width 10 height 9
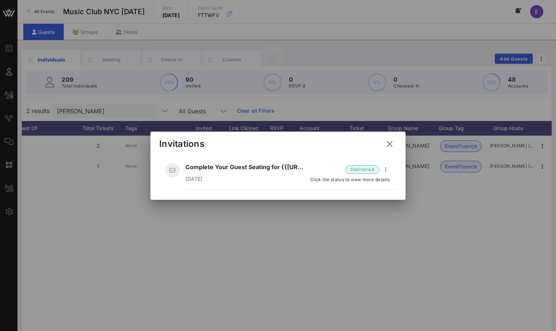
click at [387, 141] on icon at bounding box center [390, 144] width 10 height 9
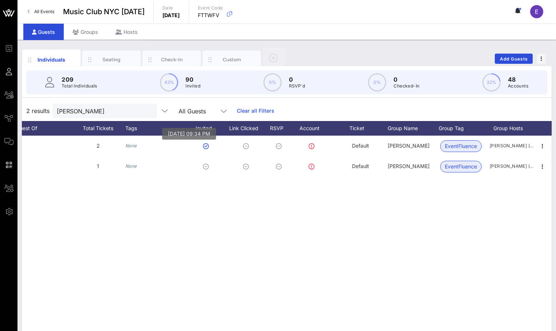
click at [272, 184] on div "C Christine Laspalakis christine.laspalakis@sgcib.com 2 None Default Christine …" at bounding box center [287, 245] width 530 height 219
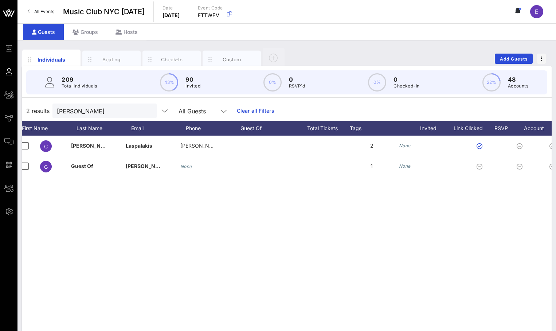
scroll to position [0, 5]
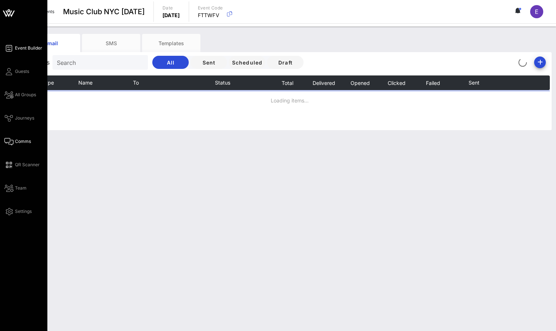
click at [8, 48] on icon at bounding box center [8, 48] width 9 height 1
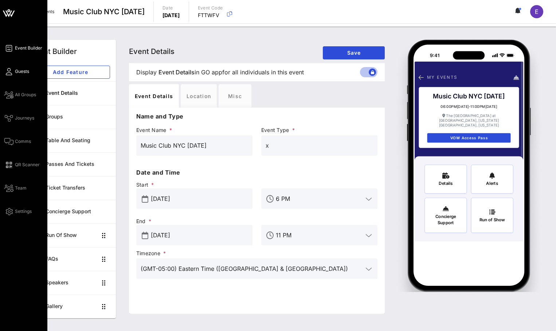
click at [18, 75] on link "Guests" at bounding box center [16, 71] width 25 height 9
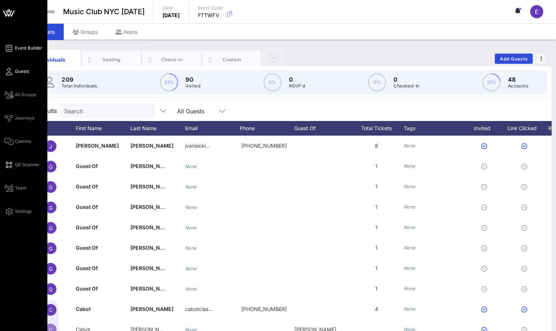
click at [16, 47] on span "Event Builder" at bounding box center [28, 48] width 27 height 7
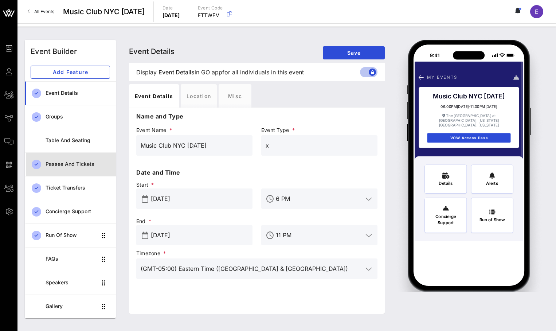
click at [53, 161] on div "Passes and Tickets" at bounding box center [78, 164] width 65 height 6
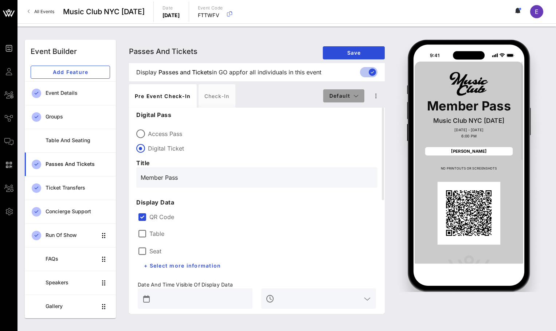
click at [340, 98] on span "Default" at bounding box center [344, 96] width 30 height 6
click at [340, 137] on div "Founding Member" at bounding box center [350, 139] width 42 height 6
type input "Founding Member Pass"
type input "#FD3F05"
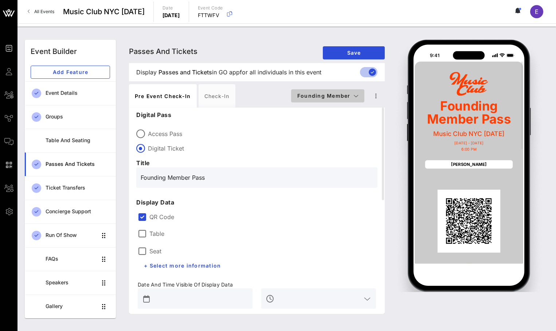
click at [340, 96] on span "Founding Member" at bounding box center [328, 96] width 62 height 6
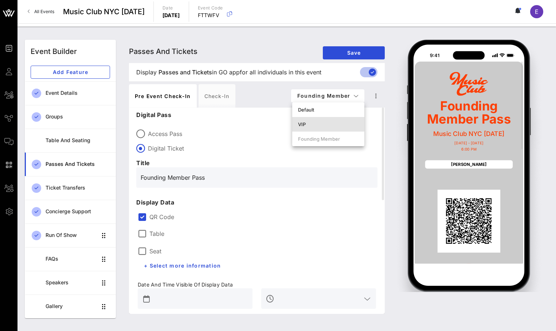
click at [337, 120] on div "VIP" at bounding box center [328, 124] width 72 height 15
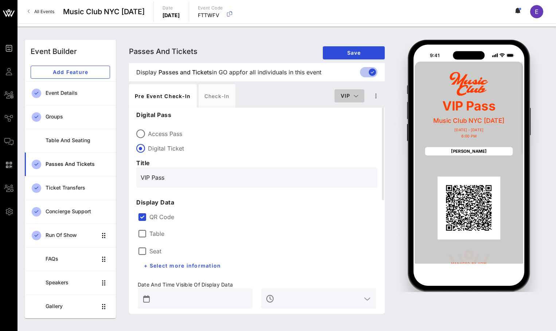
click at [339, 91] on button "VIP" at bounding box center [350, 95] width 30 height 13
click at [344, 106] on div "Default" at bounding box center [361, 109] width 54 height 15
type input "Member Pass"
type input "#0D0C0C"
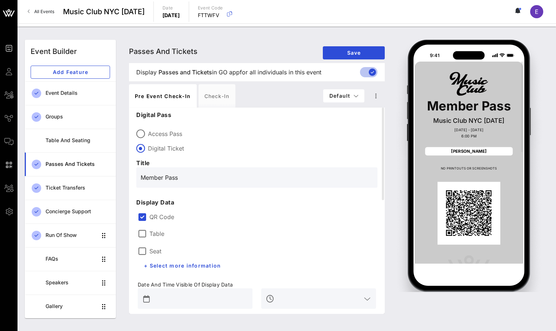
click at [281, 94] on div "Pre Event Check-in Check-in" at bounding box center [226, 95] width 194 height 23
click at [61, 235] on div "Run of Show" at bounding box center [71, 235] width 51 height 6
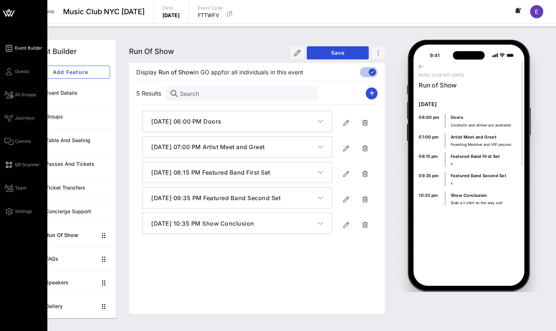
click at [11, 48] on icon at bounding box center [8, 48] width 9 height 1
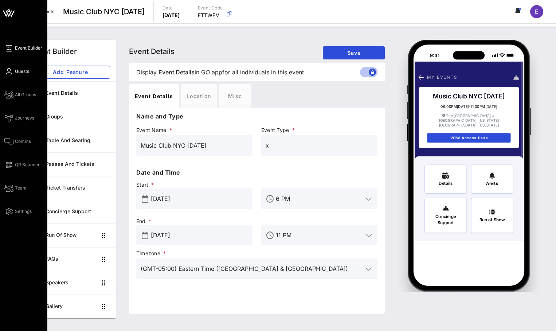
click at [9, 72] on icon at bounding box center [8, 71] width 9 height 1
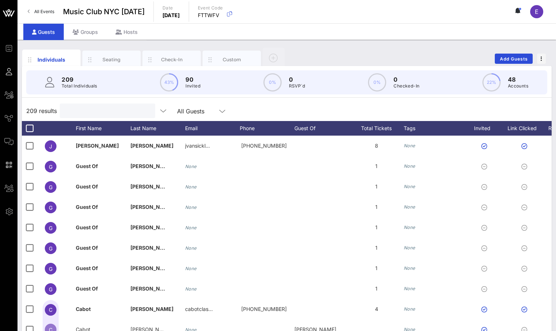
click at [68, 109] on input "text" at bounding box center [106, 110] width 85 height 9
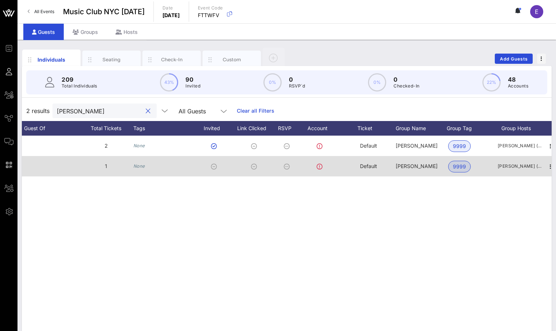
scroll to position [0, 279]
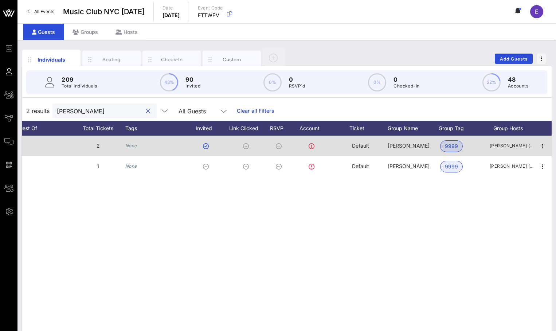
type input "leah"
click at [500, 145] on span "[PERSON_NAME] ([EMAIL_ADDRESS][PERSON_NAME][DOMAIN_NAME])" at bounding box center [512, 145] width 44 height 7
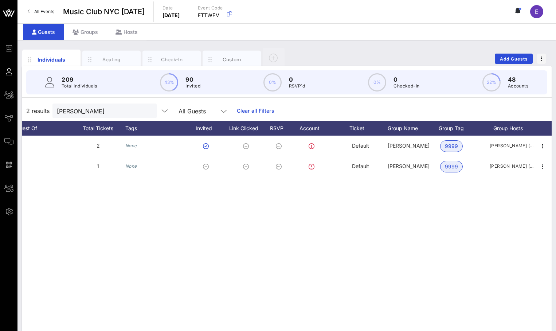
click at [479, 113] on div "2 results leah All Guests Clear all Filters" at bounding box center [287, 111] width 530 height 20
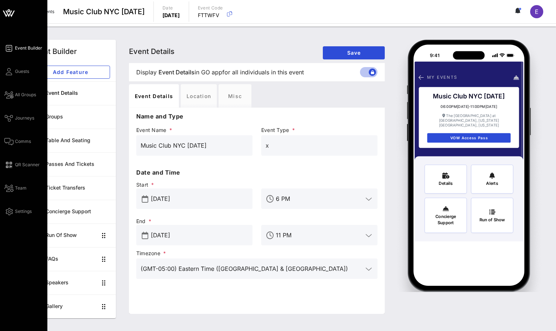
click at [15, 42] on div "Event Builder Guests All Groups Journeys Comms QR Scanner Team Settings" at bounding box center [23, 165] width 47 height 331
click at [13, 66] on div "Event Builder Guests All Groups Journeys Comms QR Scanner Team Settings" at bounding box center [25, 130] width 43 height 172
click at [13, 70] on link "Guests" at bounding box center [16, 71] width 25 height 9
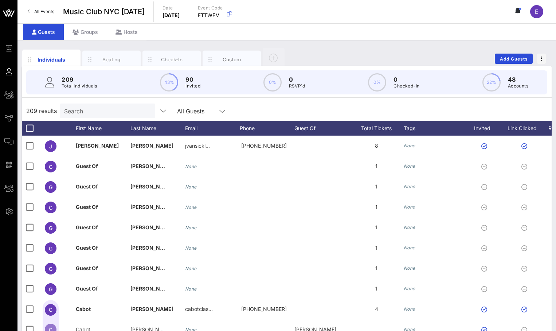
click at [35, 5] on div "All Events Music Club NYC 10/3/25 Date Friday, Oct. 03, 2025 Event Code FTTWFV E" at bounding box center [286, 11] width 539 height 23
click at [37, 11] on span "All Events" at bounding box center [44, 11] width 20 height 5
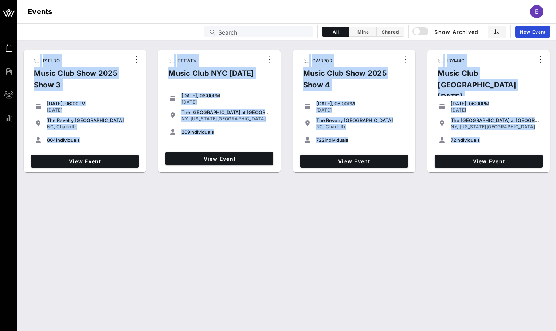
drag, startPoint x: 242, startPoint y: 198, endPoint x: 121, endPoint y: 50, distance: 191.2
click at [121, 50] on div "P1ELBO Music Club Show 2025 Show 3 Sunday, 06:00PM Sep 28, 2025 The Revelry Nor…" at bounding box center [286, 185] width 539 height 291
click at [190, 200] on div "P1ELBO Music Club Show 2025 Show 3 Sunday, 06:00PM Sep 28, 2025 The Revelry Nor…" at bounding box center [286, 185] width 539 height 291
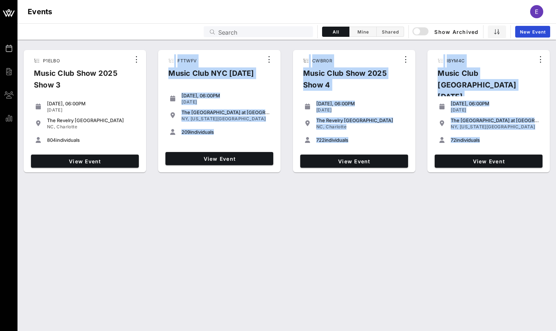
drag, startPoint x: 358, startPoint y: 184, endPoint x: 243, endPoint y: 51, distance: 176.0
click at [243, 51] on div "P1ELBO Music Club Show 2025 Show 3 Sunday, 06:00PM Sep 28, 2025 The Revelry Nor…" at bounding box center [286, 185] width 539 height 291
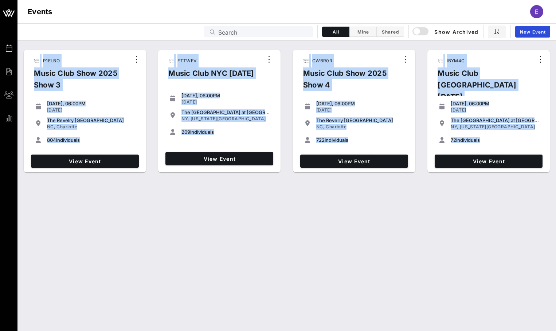
drag, startPoint x: 124, startPoint y: 41, endPoint x: 469, endPoint y: 180, distance: 371.7
click at [469, 180] on div "P1ELBO Music Club Show 2025 Show 3 Sunday, 06:00PM Sep 28, 2025 The Revelry Nor…" at bounding box center [286, 185] width 539 height 291
drag, startPoint x: 469, startPoint y: 180, endPoint x: 110, endPoint y: 47, distance: 383.1
click at [110, 47] on div "P1ELBO Music Club Show 2025 Show 3 Sunday, 06:00PM Sep 28, 2025 The Revelry Nor…" at bounding box center [286, 185] width 539 height 291
drag, startPoint x: 110, startPoint y: 47, endPoint x: 489, endPoint y: 196, distance: 407.5
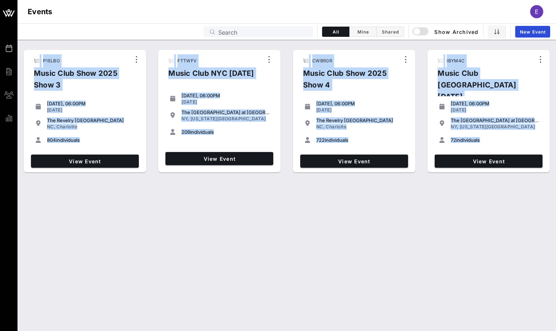
click at [490, 195] on div "P1ELBO Music Club Show 2025 Show 3 Sunday, 06:00PM Sep 28, 2025 The Revelry Nor…" at bounding box center [286, 185] width 539 height 291
click at [489, 196] on div "P1ELBO Music Club Show 2025 Show 3 Sunday, 06:00PM Sep 28, 2025 The Revelry Nor…" at bounding box center [286, 185] width 539 height 291
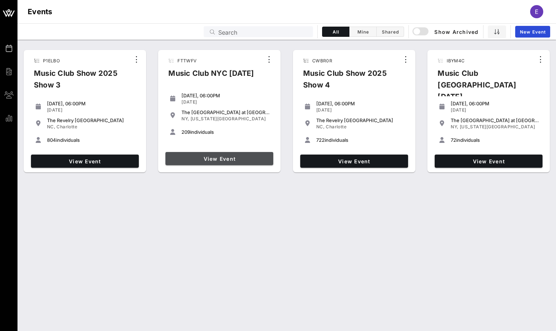
click at [218, 156] on span "View Event" at bounding box center [219, 159] width 102 height 6
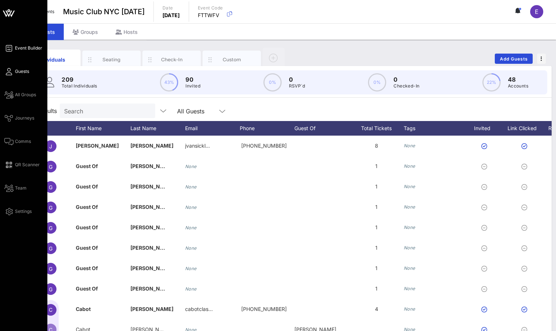
click at [14, 47] on link "Event Builder" at bounding box center [23, 48] width 38 height 9
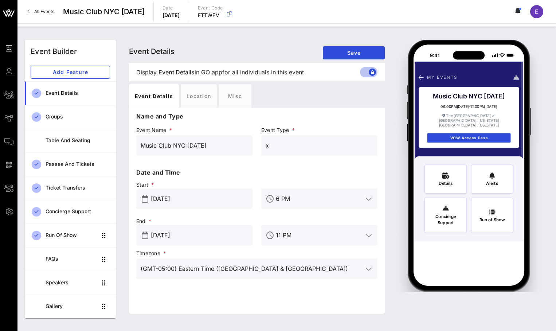
click at [55, 10] on link "All Events" at bounding box center [40, 12] width 35 height 12
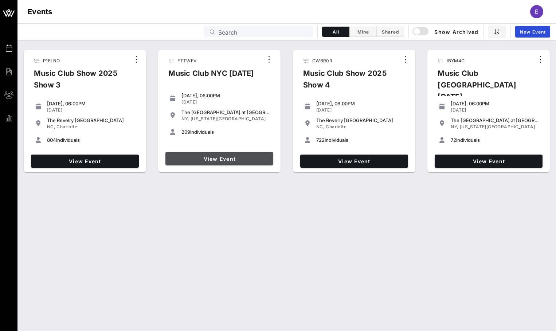
click at [229, 158] on span "View Event" at bounding box center [219, 159] width 102 height 6
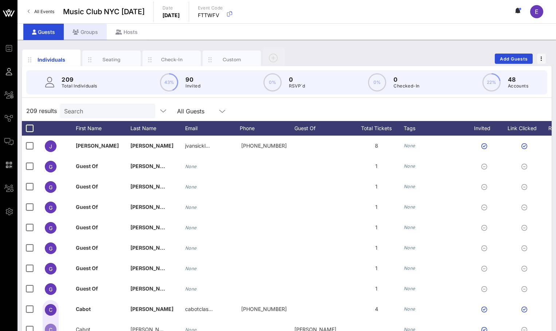
click at [96, 33] on div "Groups" at bounding box center [85, 32] width 43 height 16
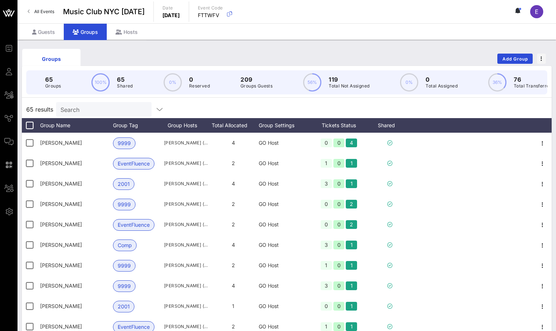
click at [81, 111] on input "Search" at bounding box center [103, 109] width 85 height 9
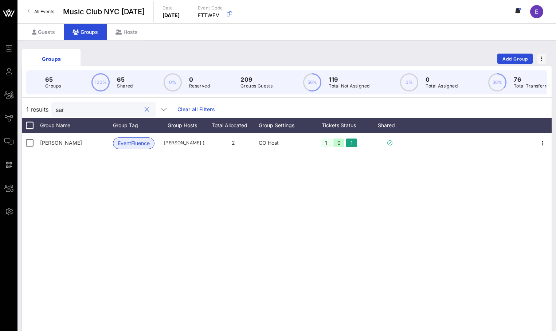
type input "sara"
click at [54, 36] on div "Guests" at bounding box center [43, 32] width 40 height 16
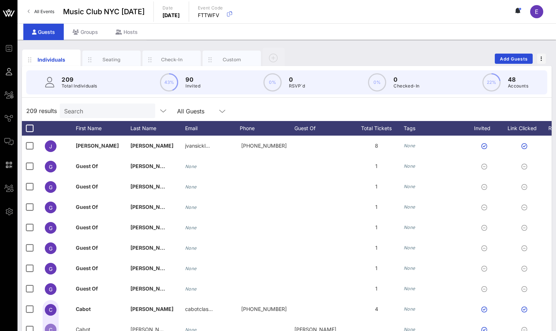
click at [86, 116] on div "Search" at bounding box center [106, 111] width 85 height 15
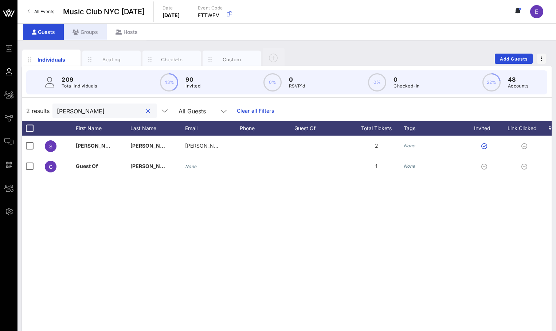
type input "sara"
click at [95, 37] on div "Groups" at bounding box center [85, 32] width 43 height 16
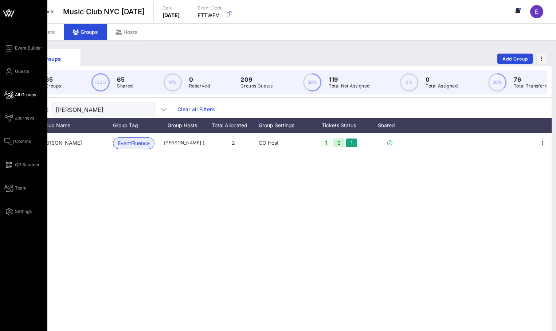
click at [16, 97] on span "All Groups" at bounding box center [25, 95] width 21 height 7
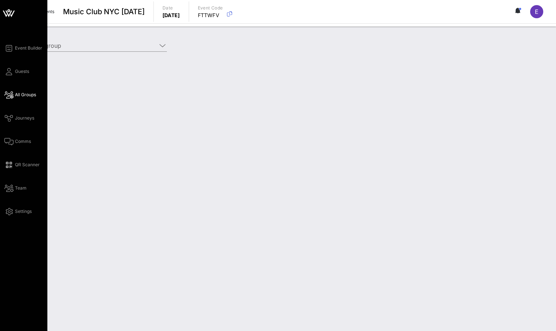
click at [19, 135] on div "Event Builder Guests All Groups Journeys Comms QR Scanner Team Settings" at bounding box center [25, 130] width 43 height 172
click at [19, 137] on link "Comms" at bounding box center [17, 141] width 27 height 9
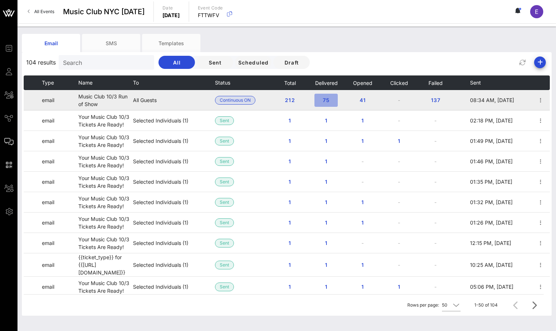
click at [330, 101] on span "75" at bounding box center [326, 100] width 12 height 6
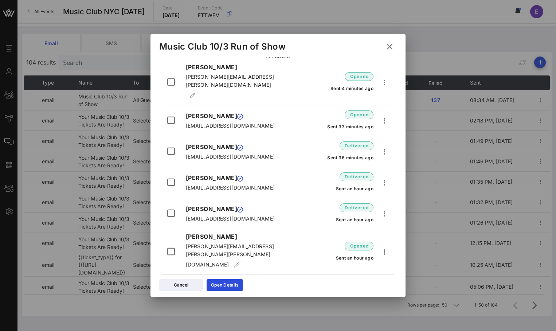
scroll to position [42, 0]
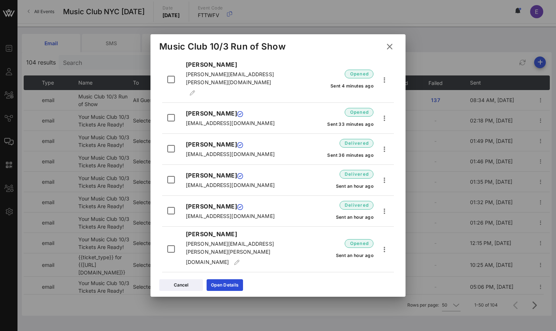
click at [393, 45] on icon at bounding box center [390, 46] width 13 height 13
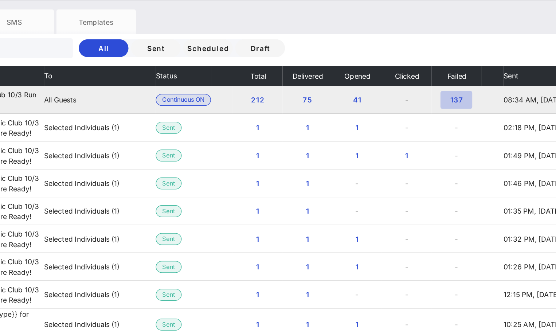
click at [435, 98] on span "137" at bounding box center [436, 100] width 12 height 6
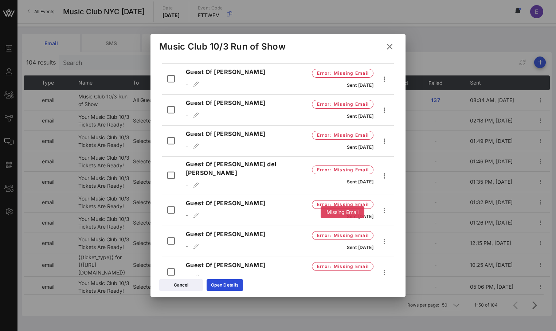
scroll to position [4094, 0]
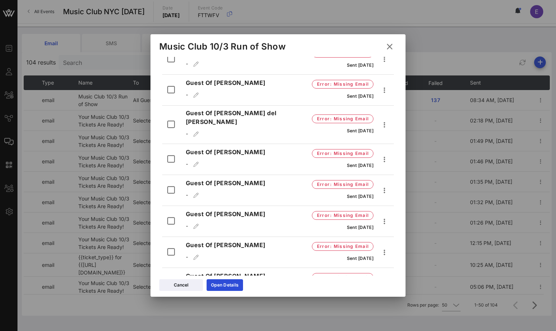
click at [389, 43] on icon at bounding box center [390, 46] width 10 height 9
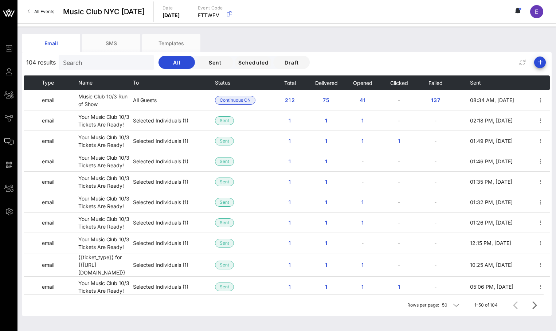
click at [385, 46] on div "Email SMS Templates" at bounding box center [281, 43] width 519 height 18
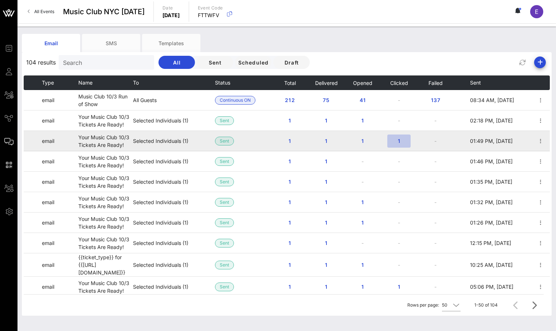
click at [401, 143] on span "1" at bounding box center [399, 141] width 12 height 6
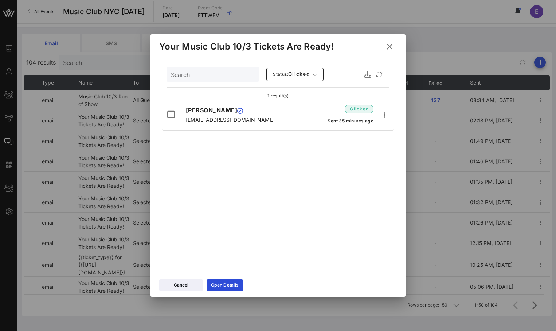
click at [387, 48] on icon at bounding box center [389, 46] width 11 height 11
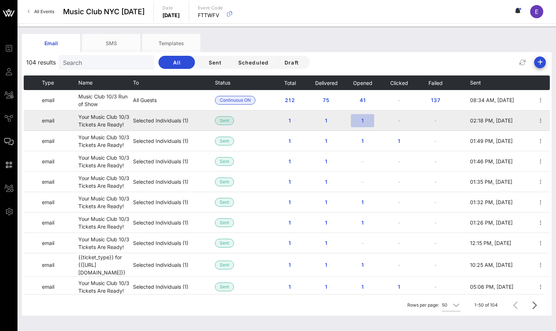
click at [361, 116] on button "1" at bounding box center [362, 120] width 23 height 13
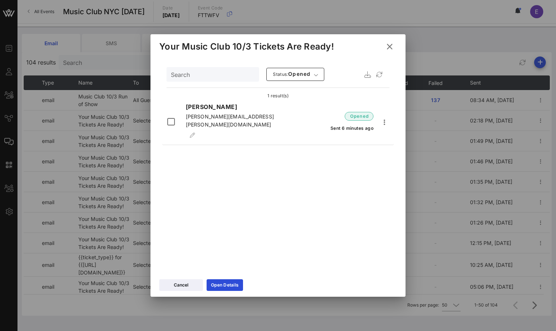
click at [390, 47] on icon at bounding box center [389, 47] width 11 height 10
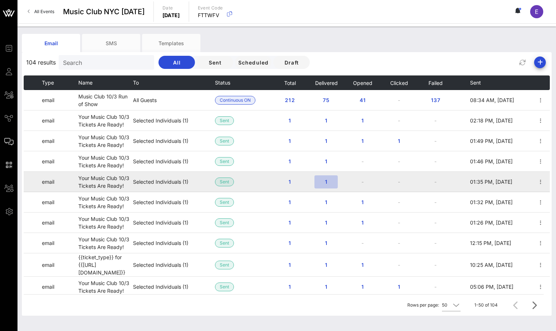
click at [329, 182] on span "1" at bounding box center [326, 182] width 12 height 6
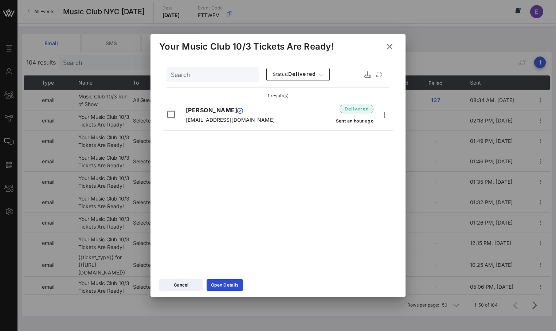
click at [390, 46] on icon at bounding box center [390, 46] width 12 height 13
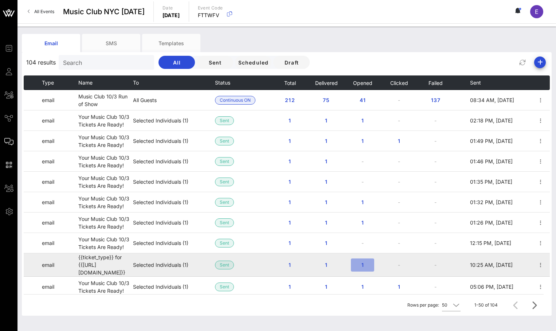
click at [362, 266] on span "1" at bounding box center [363, 265] width 12 height 6
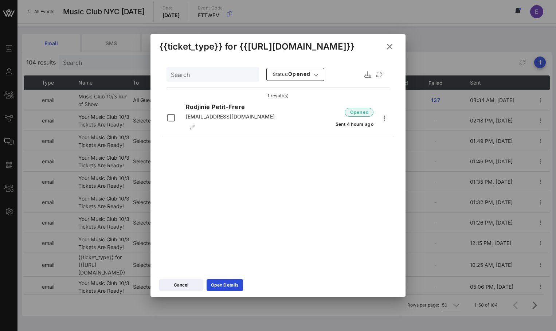
click at [388, 46] on icon at bounding box center [390, 46] width 12 height 11
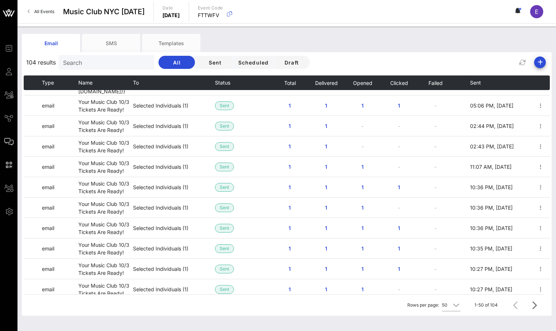
scroll to position [104, 0]
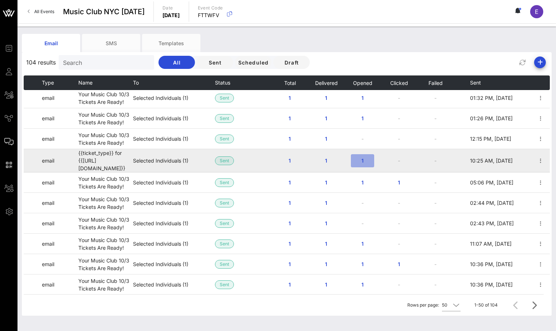
click at [359, 157] on span "1" at bounding box center [363, 160] width 12 height 6
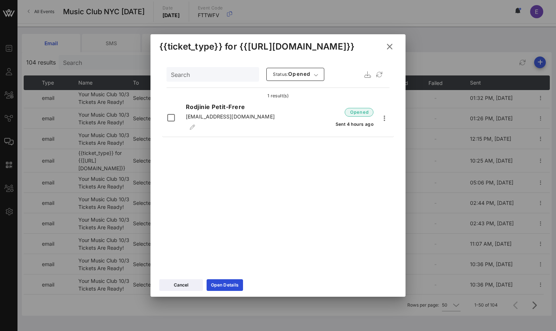
drag, startPoint x: 246, startPoint y: 107, endPoint x: 186, endPoint y: 108, distance: 59.8
click at [186, 108] on p "Rodjinie Petit-Frere" at bounding box center [235, 106] width 98 height 9
copy p "Rodjinie Petit-Frere"
click at [389, 48] on icon at bounding box center [390, 46] width 13 height 13
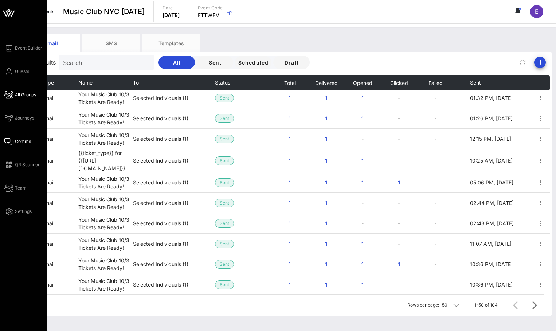
click at [7, 94] on icon at bounding box center [8, 94] width 9 height 1
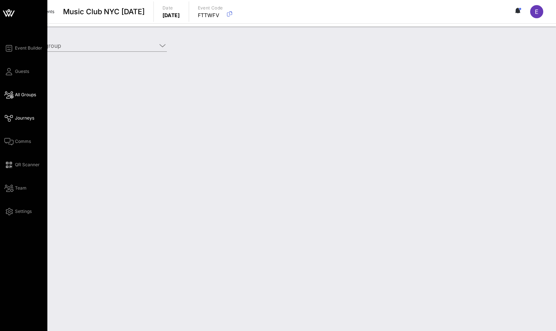
click at [13, 118] on icon at bounding box center [8, 118] width 9 height 1
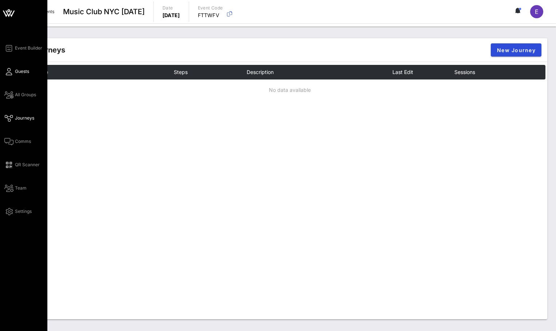
click at [5, 69] on link "Guests" at bounding box center [16, 71] width 25 height 9
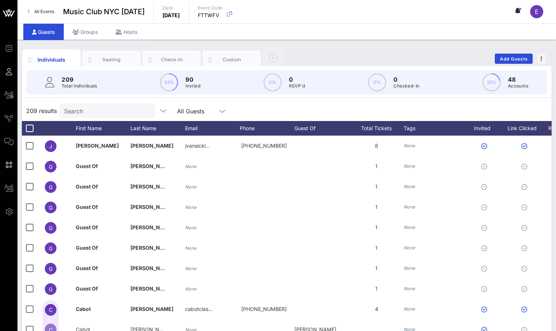
click at [99, 94] on div "209 Total Individuals 43% 90 Invited 0% 0 RSVP`d 0% 0 Checked-In 22% 48 Accounts" at bounding box center [286, 82] width 521 height 24
click at [98, 105] on div "Search" at bounding box center [106, 111] width 85 height 15
paste input "Rodjinie Petit-Frere"
type input "Rodjinie Petit-Frere"
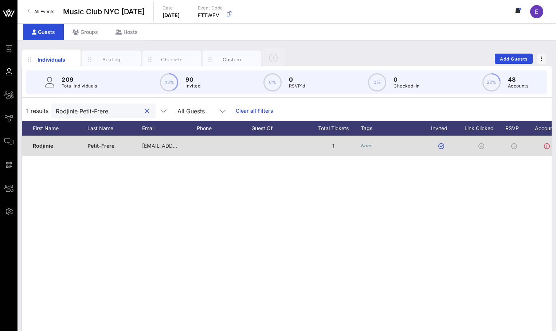
scroll to position [0, 147]
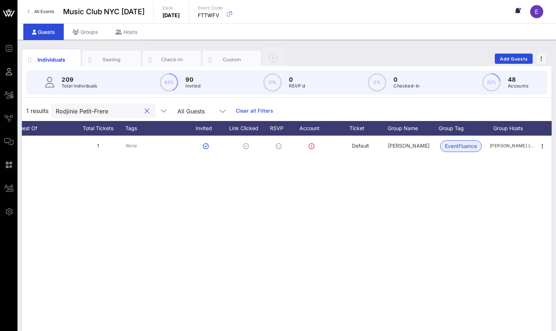
click at [145, 110] on button "clear icon" at bounding box center [147, 111] width 5 height 7
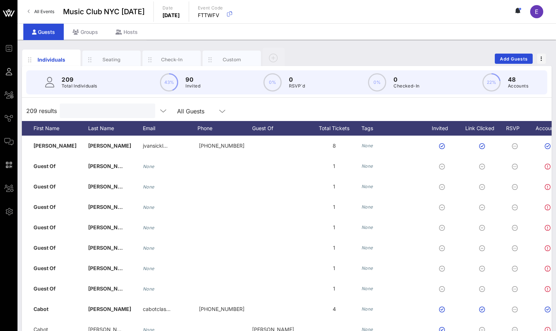
click at [48, 8] on link "All Events" at bounding box center [40, 12] width 35 height 12
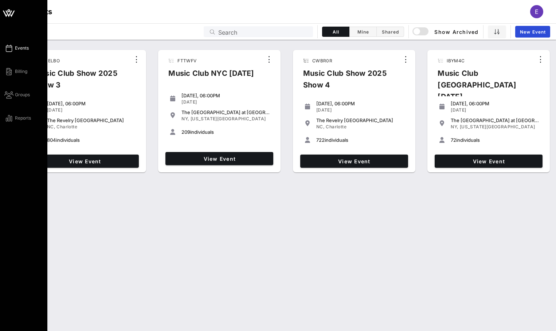
click at [9, 10] on icon at bounding box center [8, 12] width 17 height 17
